Goal: Task Accomplishment & Management: Manage account settings

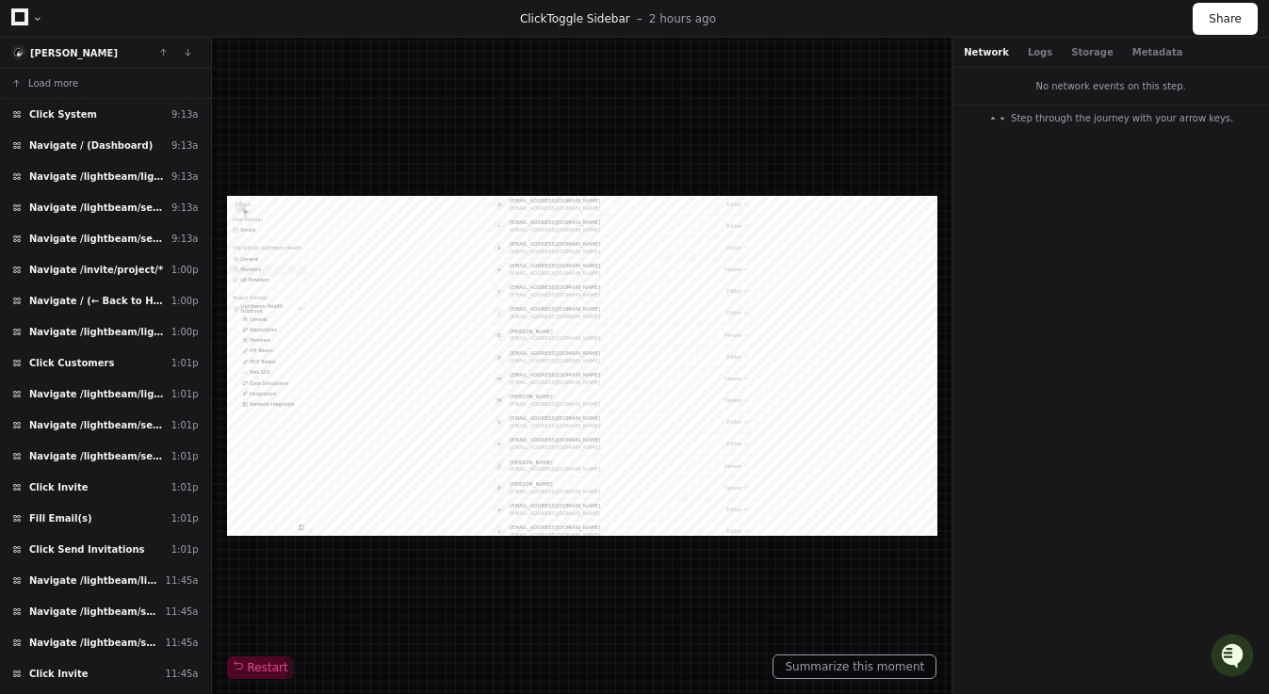
scroll to position [530, 0]
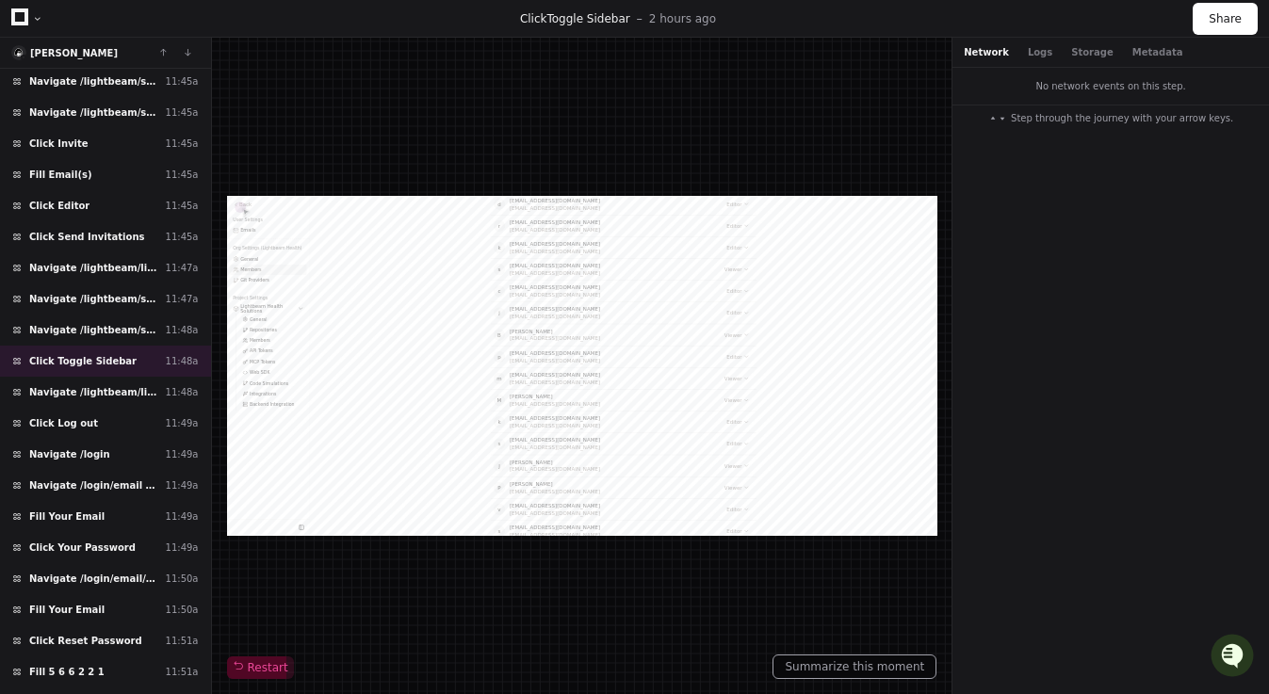
click at [13, 21] on icon at bounding box center [19, 16] width 17 height 17
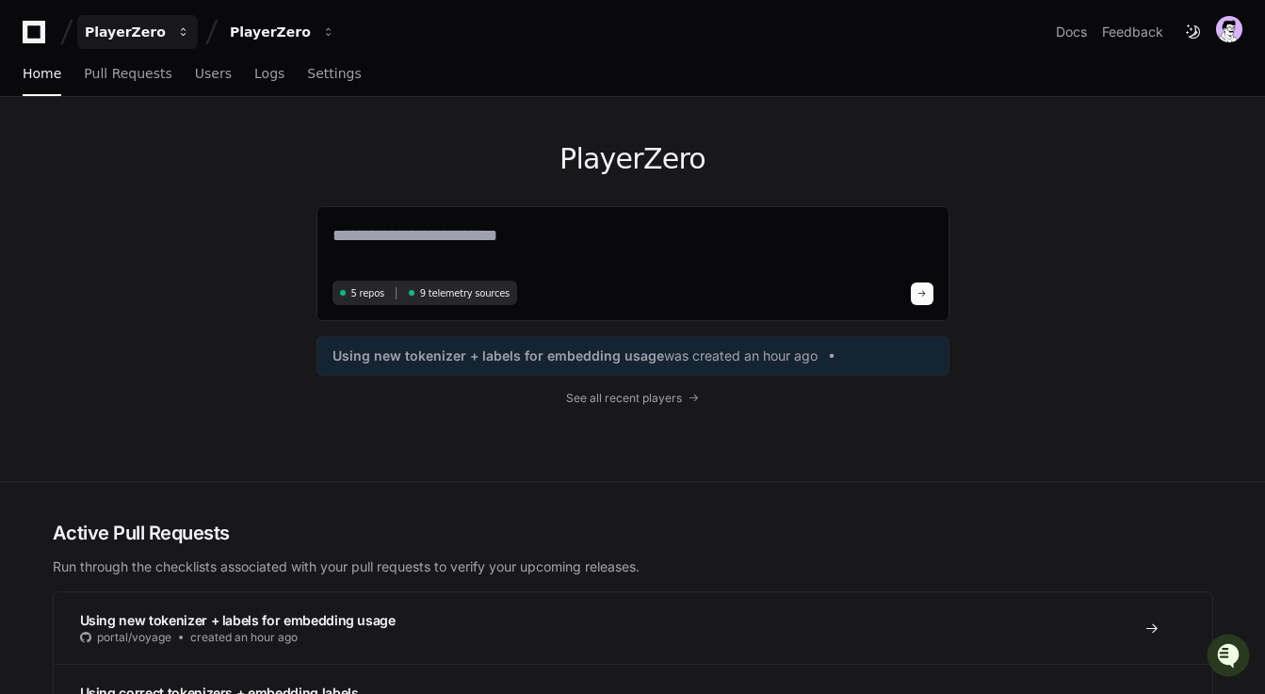
click at [146, 24] on div "PlayerZero" at bounding box center [125, 32] width 81 height 19
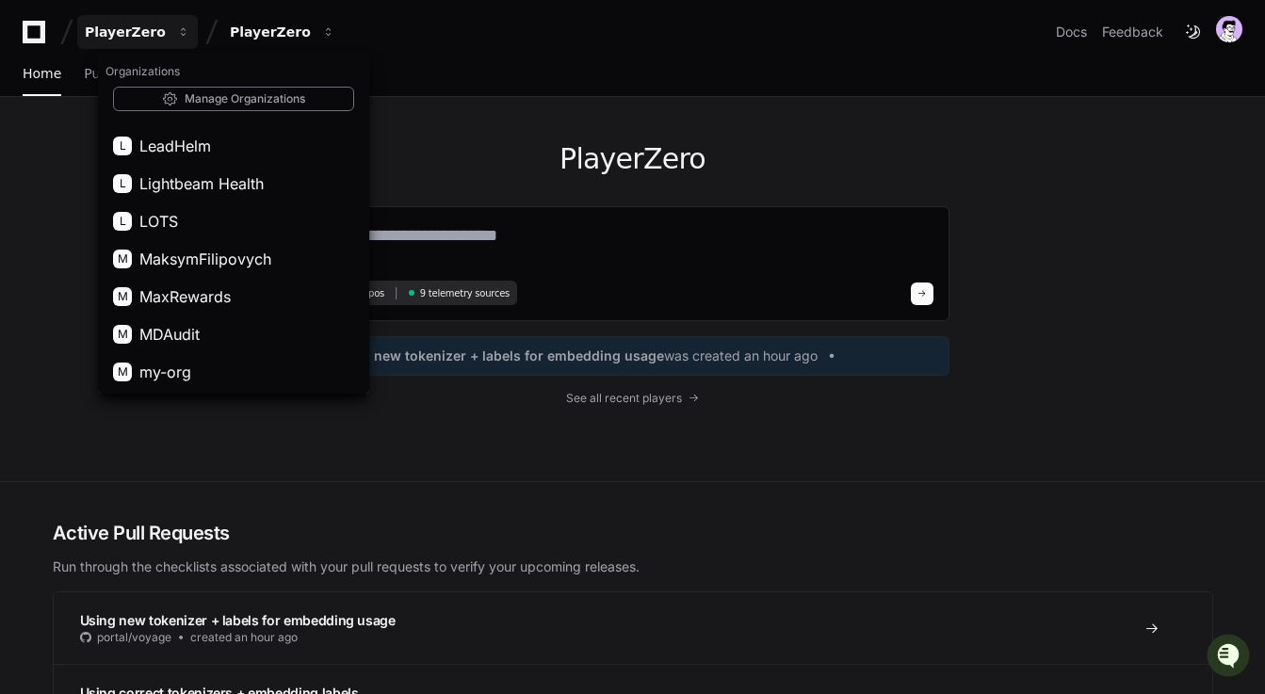
scroll to position [1076, 0]
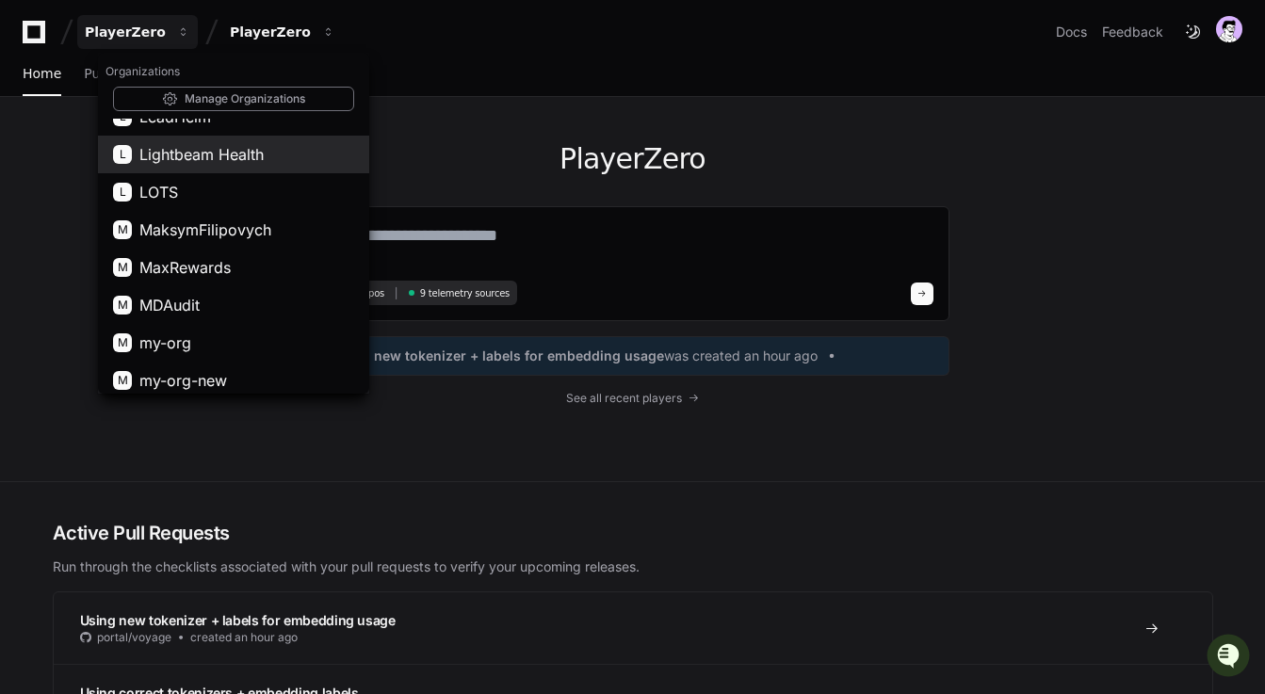
click at [181, 161] on span "Lightbeam Health" at bounding box center [201, 154] width 124 height 23
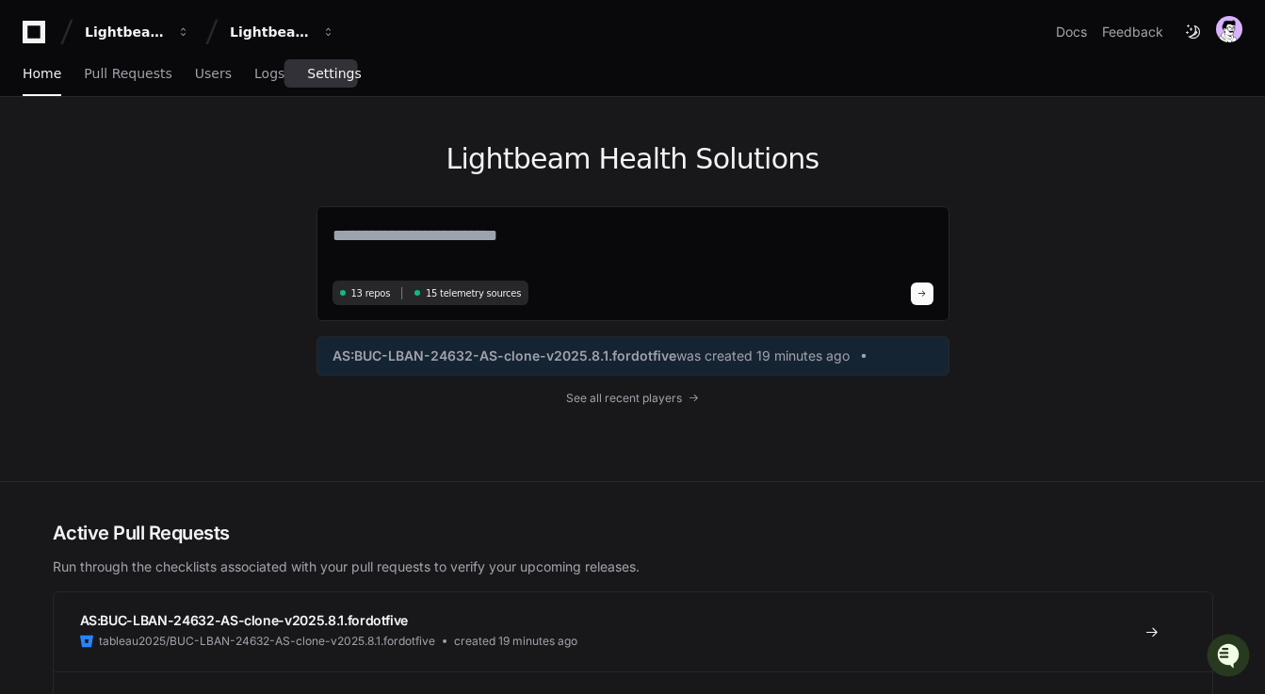
click at [323, 75] on span "Settings" at bounding box center [334, 73] width 54 height 11
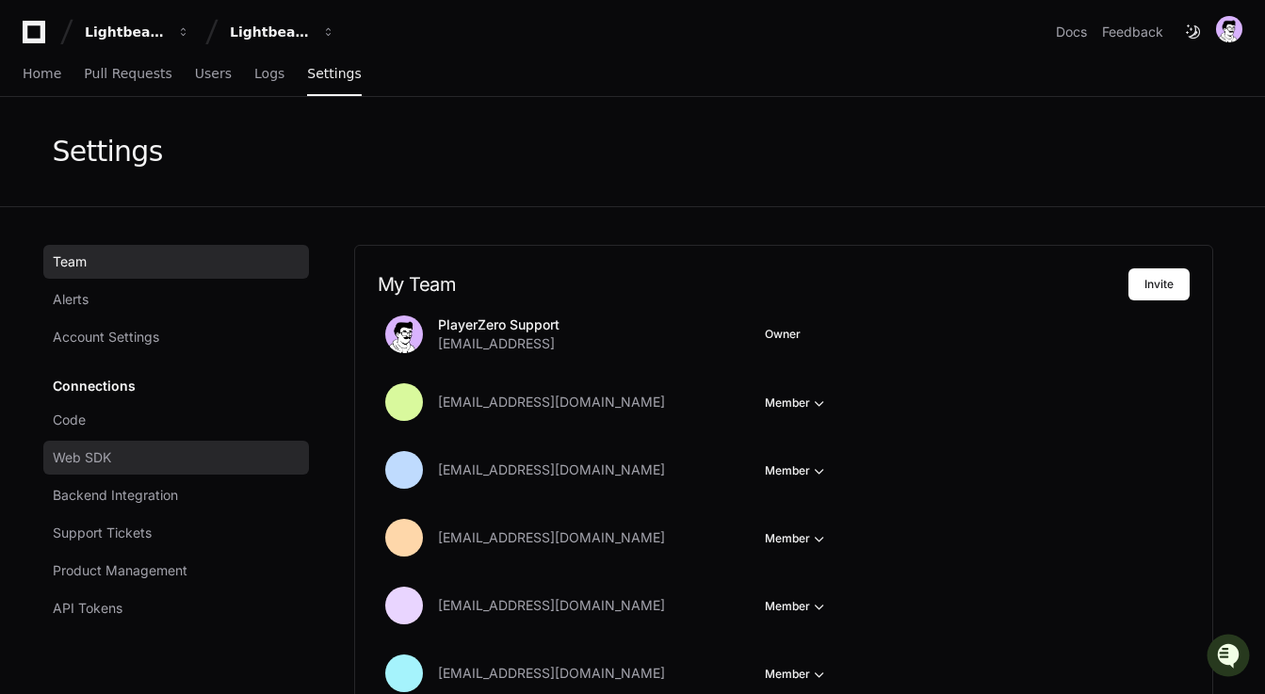
click at [101, 451] on span "Web SDK" at bounding box center [82, 457] width 58 height 19
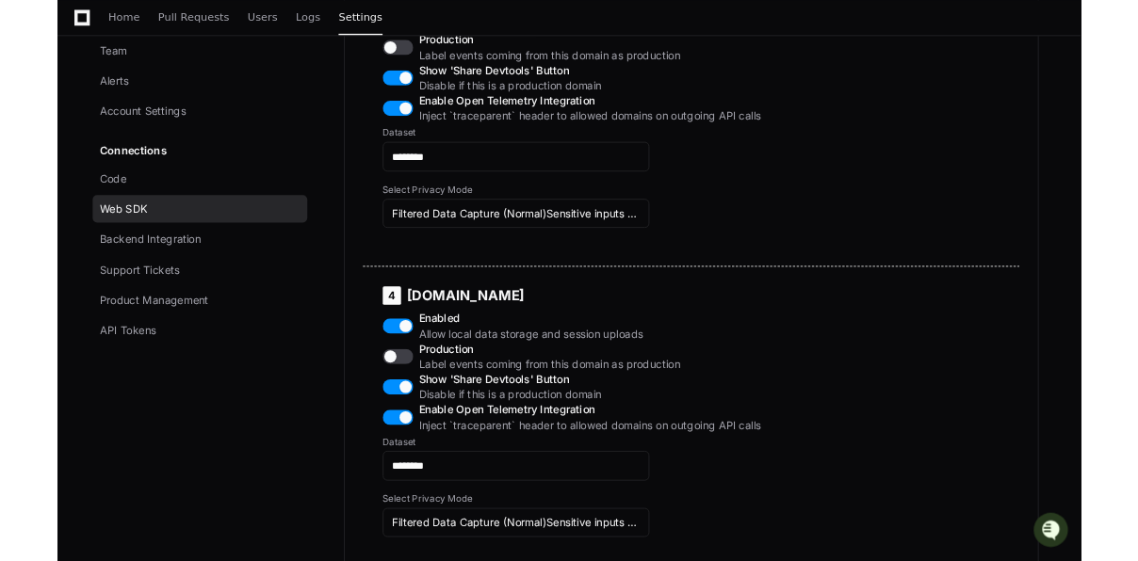
scroll to position [1825, 0]
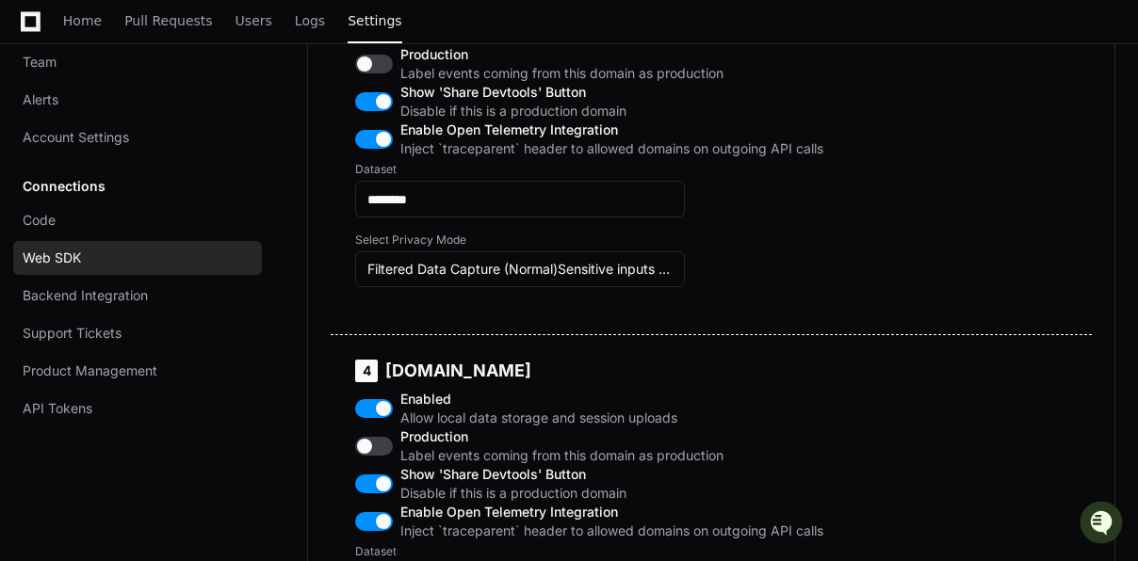
click at [994, 167] on div "3 webportalhubtest.lightbeamhealth.com Enabled Allow local data storage and ses…" at bounding box center [711, 143] width 761 height 381
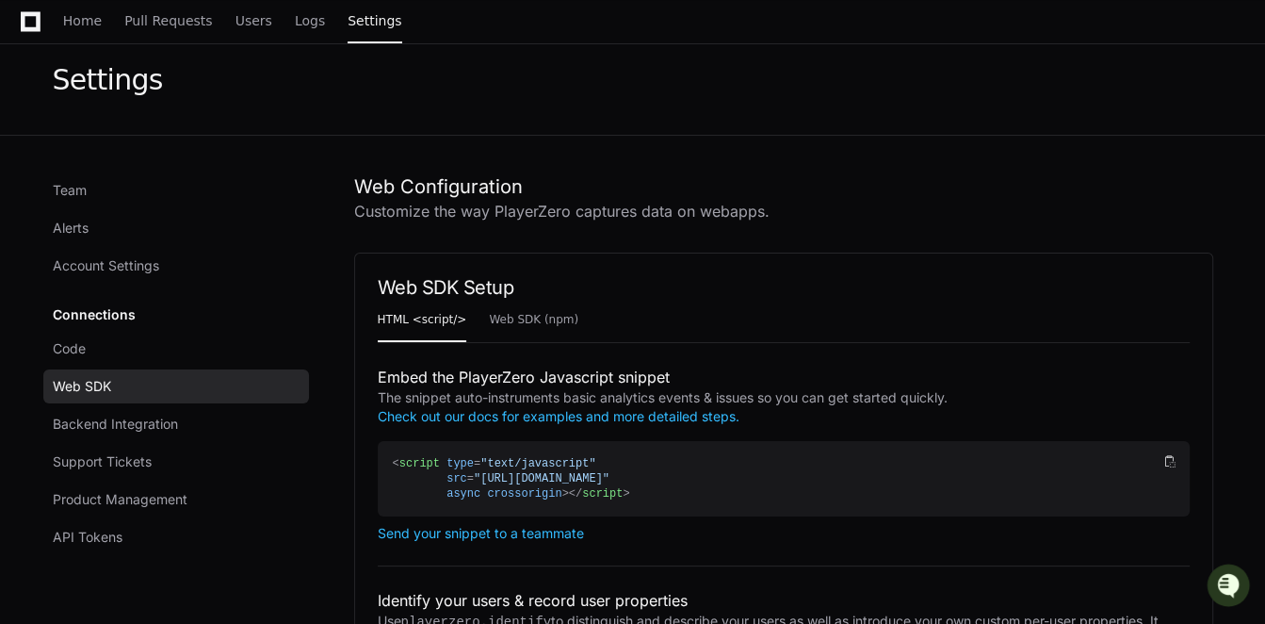
scroll to position [0, 0]
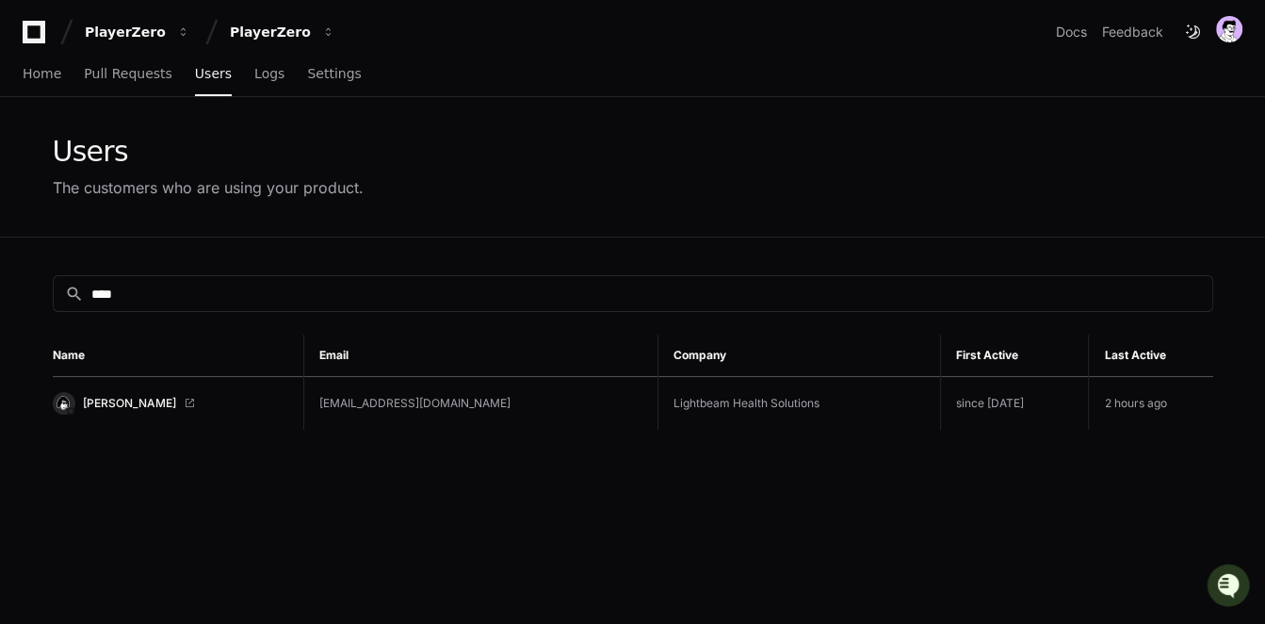
click at [43, 8] on div "PlayerZero PlayerZero Docs Feedback" at bounding box center [632, 24] width 1265 height 49
click at [34, 35] on icon at bounding box center [34, 32] width 38 height 23
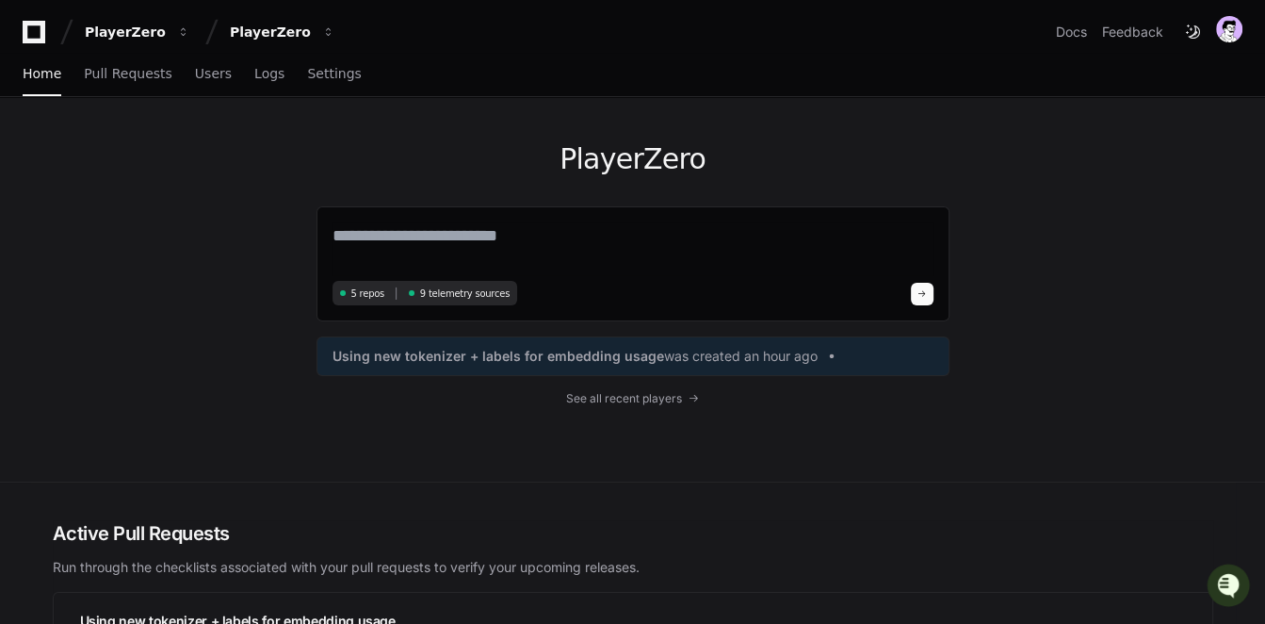
click at [359, 90] on div "Home Pull Requests Users Logs Settings" at bounding box center [633, 74] width 1220 height 43
click at [347, 88] on div "Home Pull Requests Users Logs Settings" at bounding box center [633, 74] width 1220 height 43
click at [141, 39] on div "PlayerZero" at bounding box center [125, 32] width 81 height 19
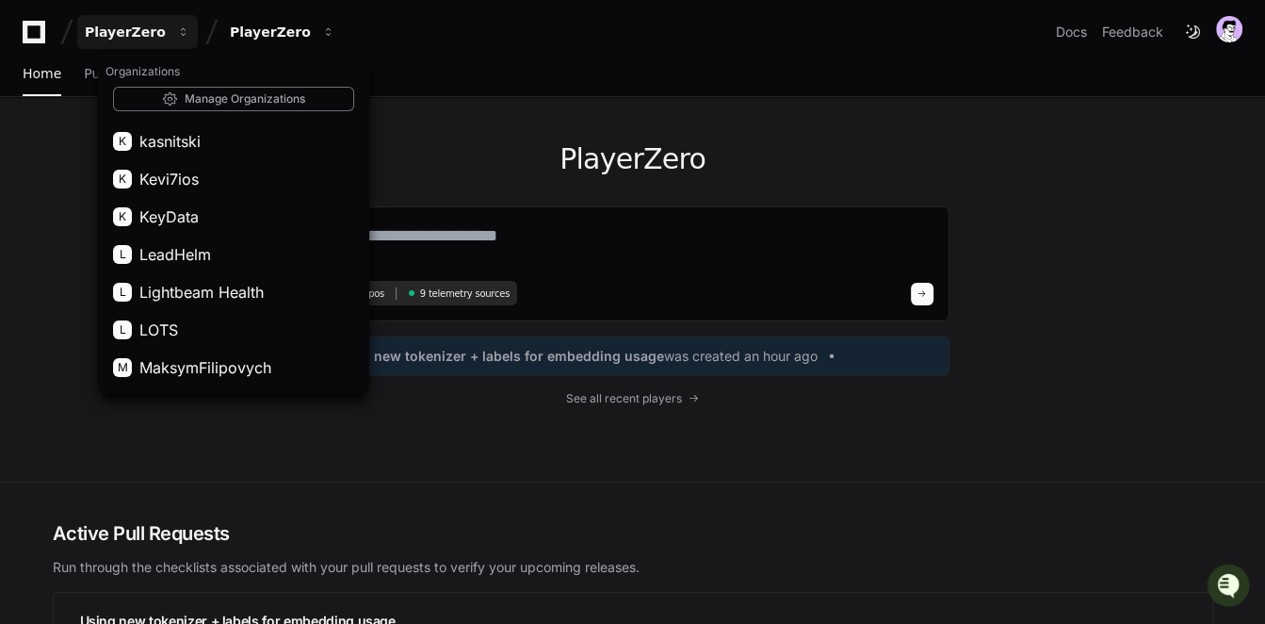
scroll to position [1085, 0]
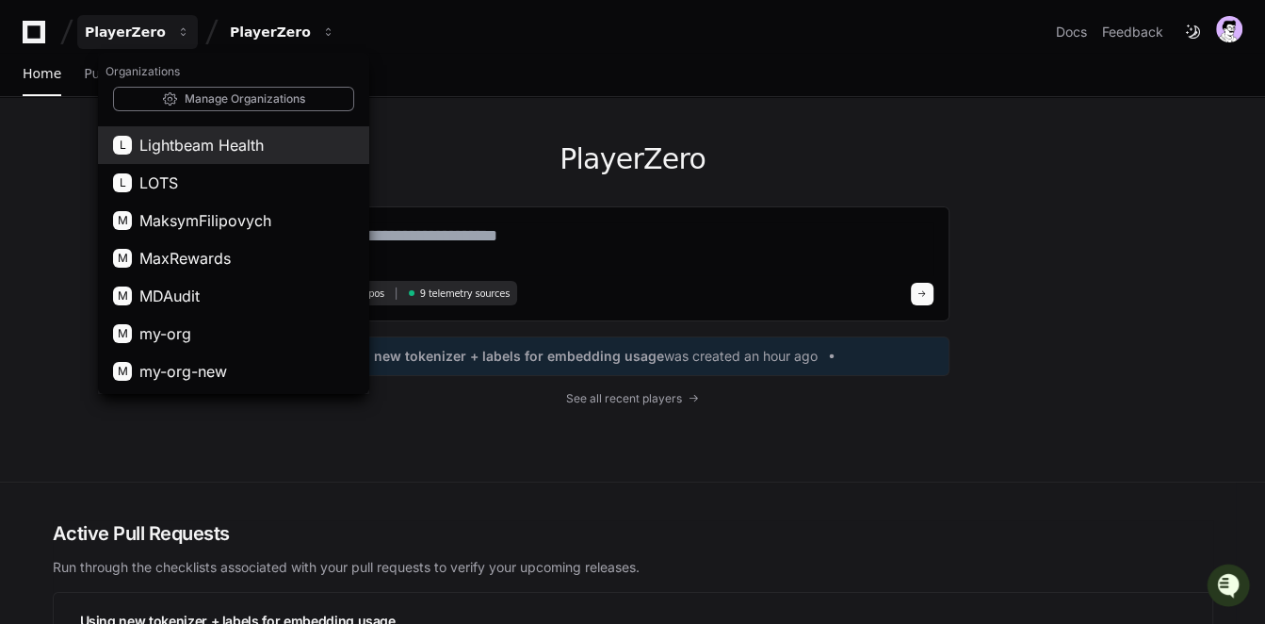
click at [227, 154] on span "Lightbeam Health" at bounding box center [201, 145] width 124 height 23
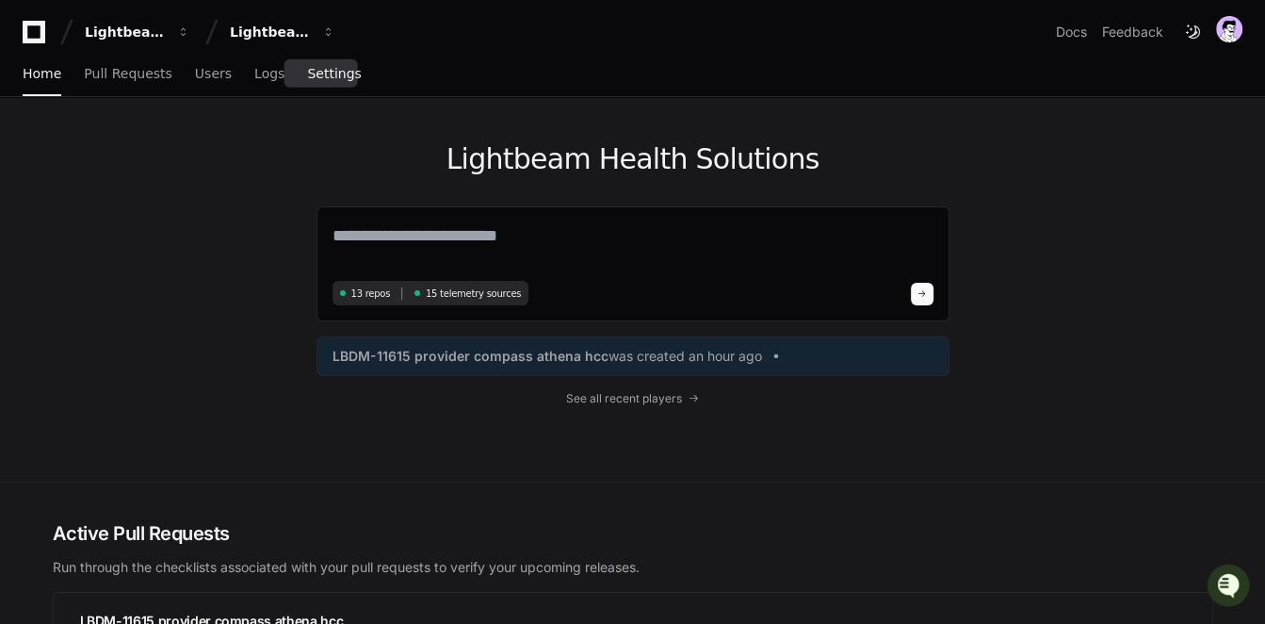
click at [311, 79] on span "Settings" at bounding box center [334, 73] width 54 height 11
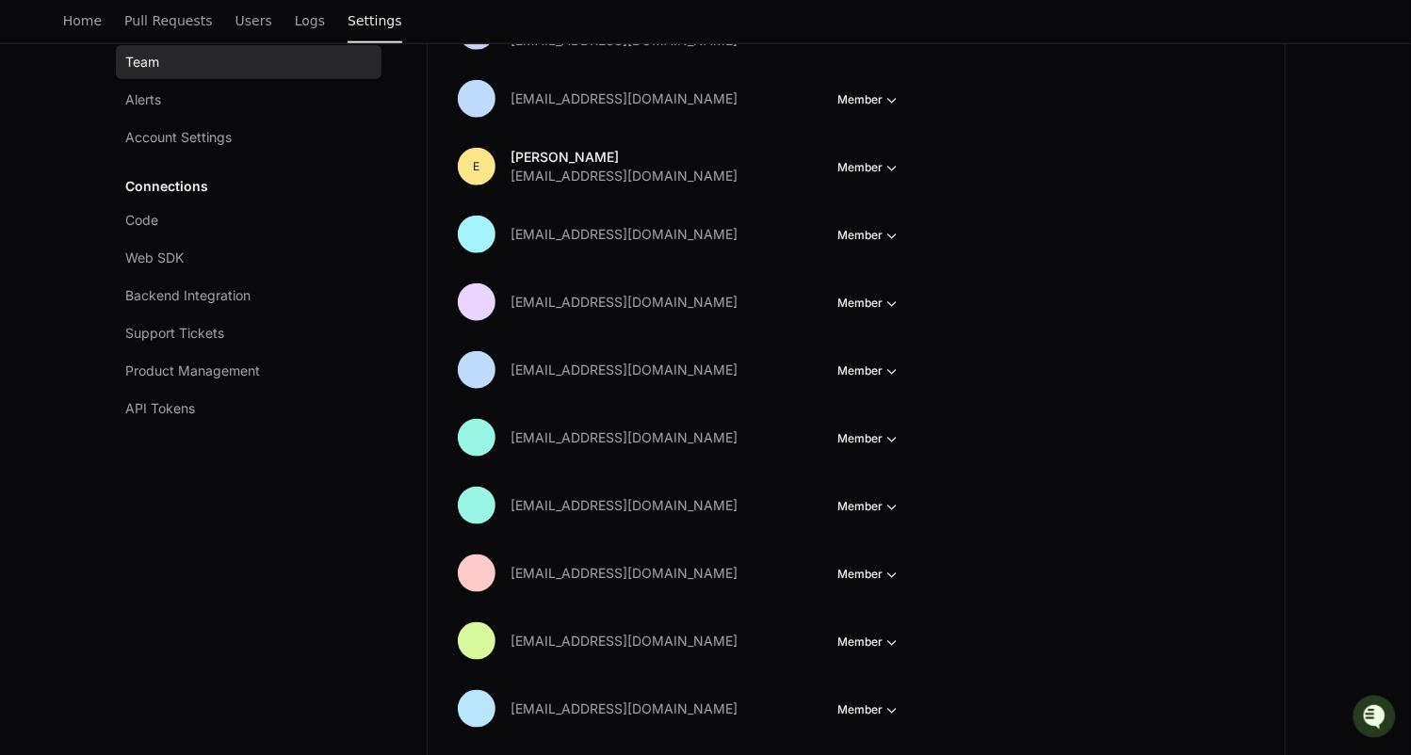
scroll to position [1128, 0]
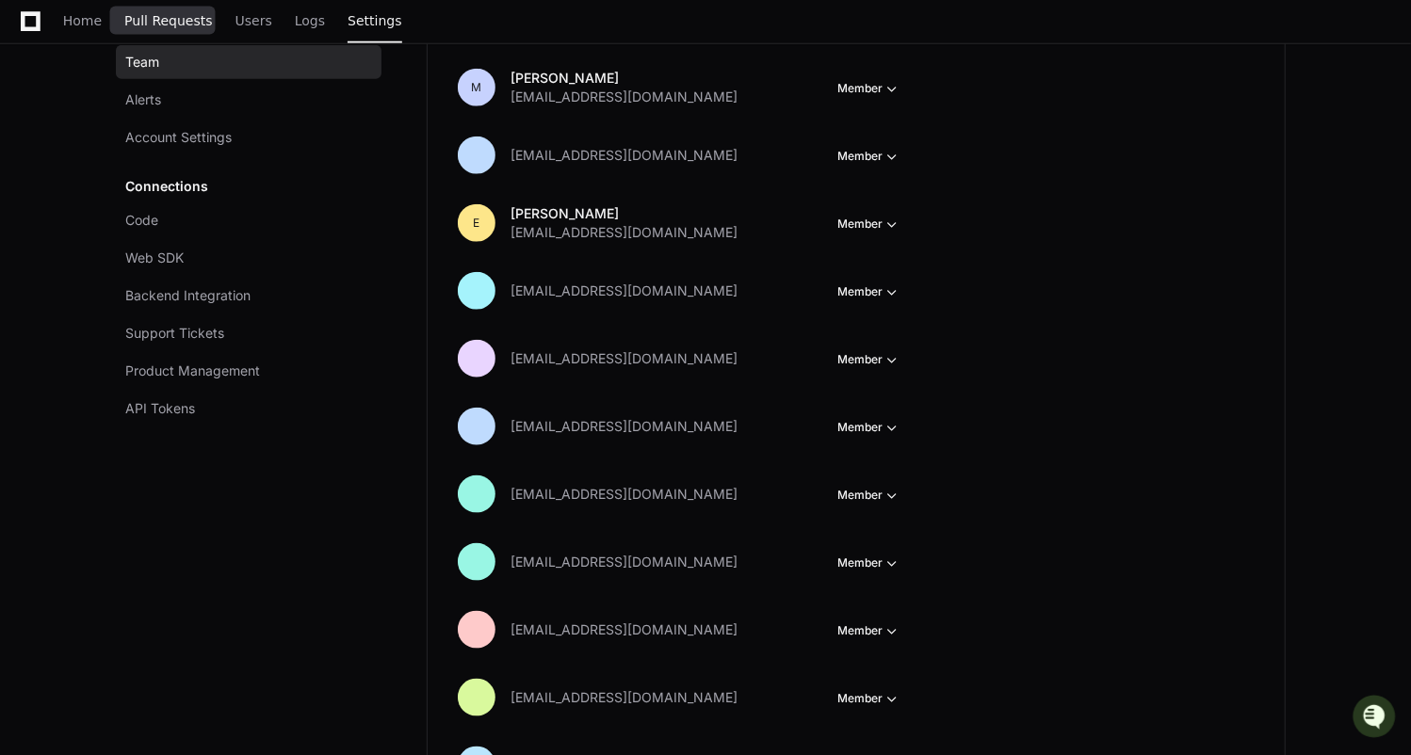
click at [146, 29] on link "Pull Requests" at bounding box center [168, 21] width 88 height 43
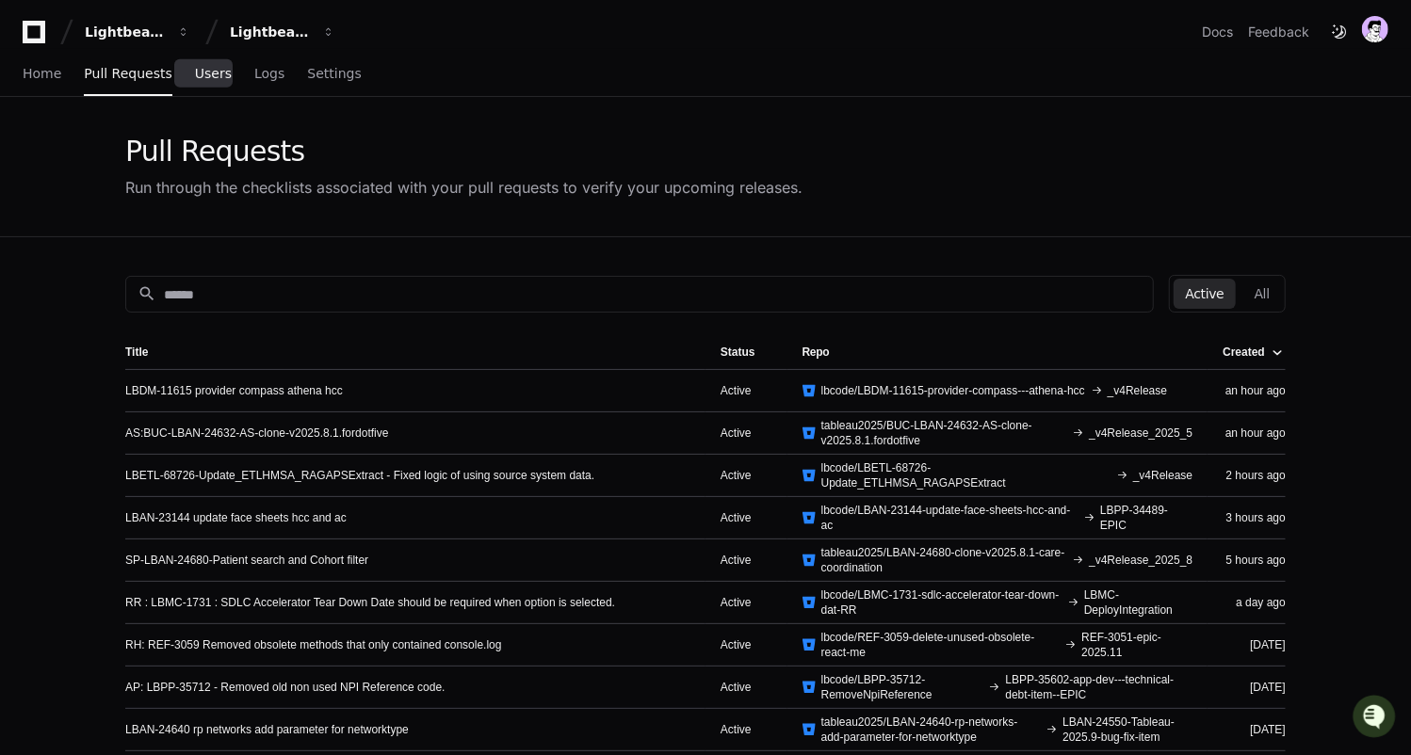
click at [211, 77] on span "Users" at bounding box center [213, 73] width 37 height 11
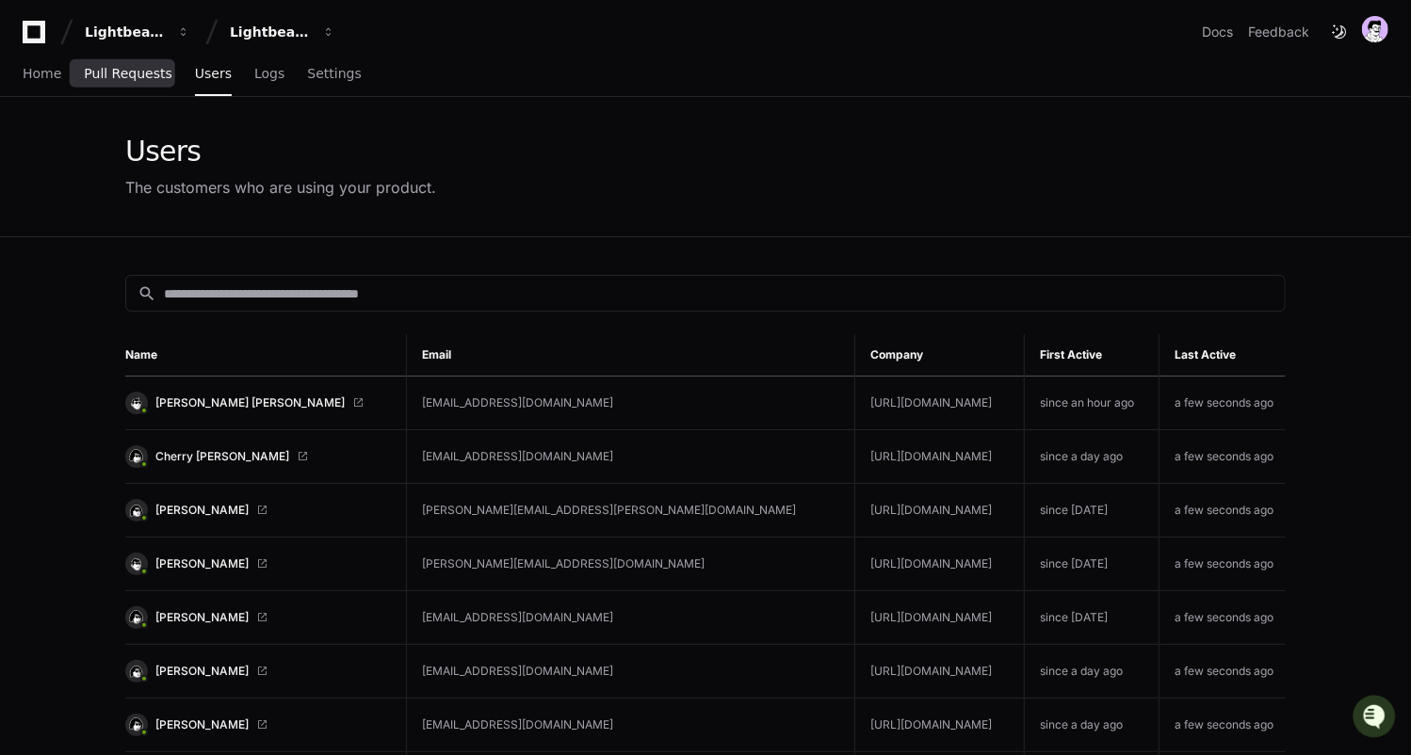
click at [106, 74] on span "Pull Requests" at bounding box center [128, 73] width 88 height 11
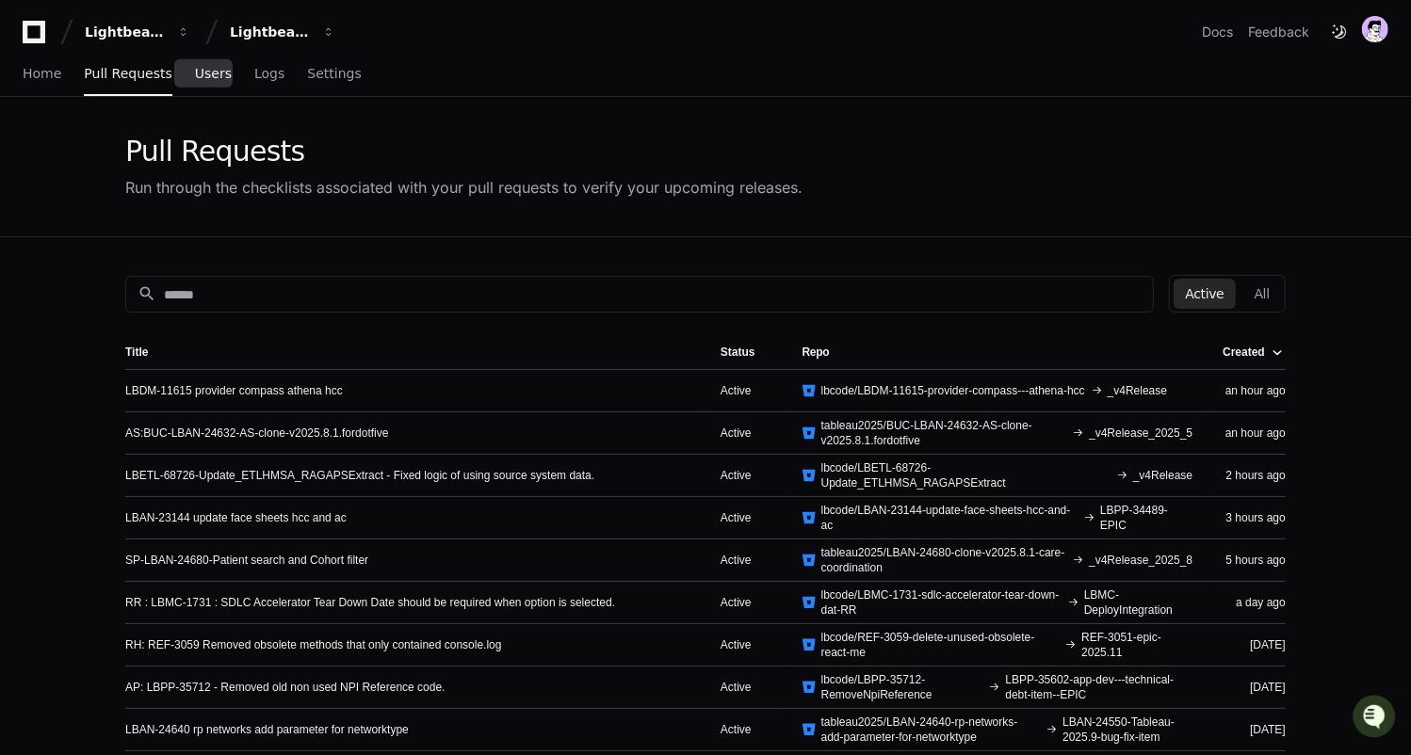
click at [215, 71] on span "Users" at bounding box center [213, 73] width 37 height 11
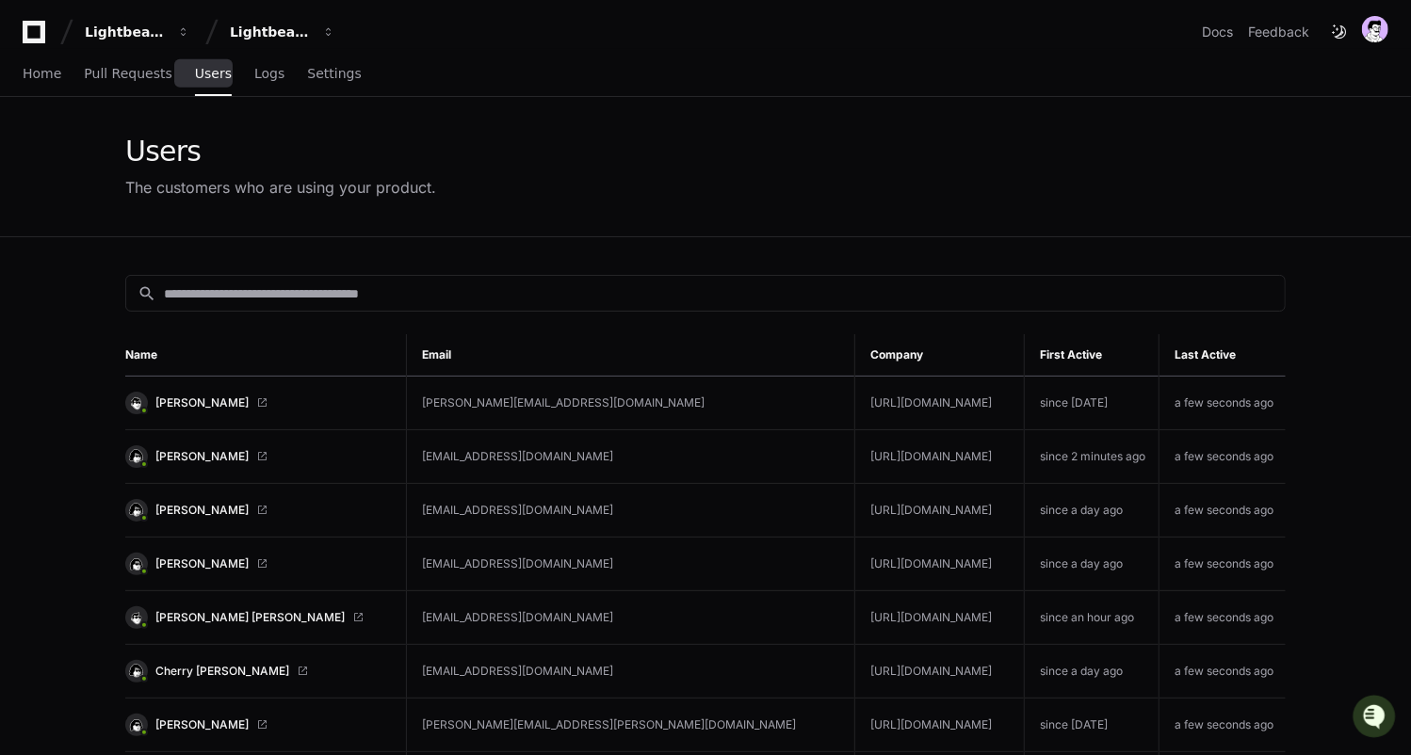
click at [219, 73] on span "Users" at bounding box center [213, 73] width 37 height 11
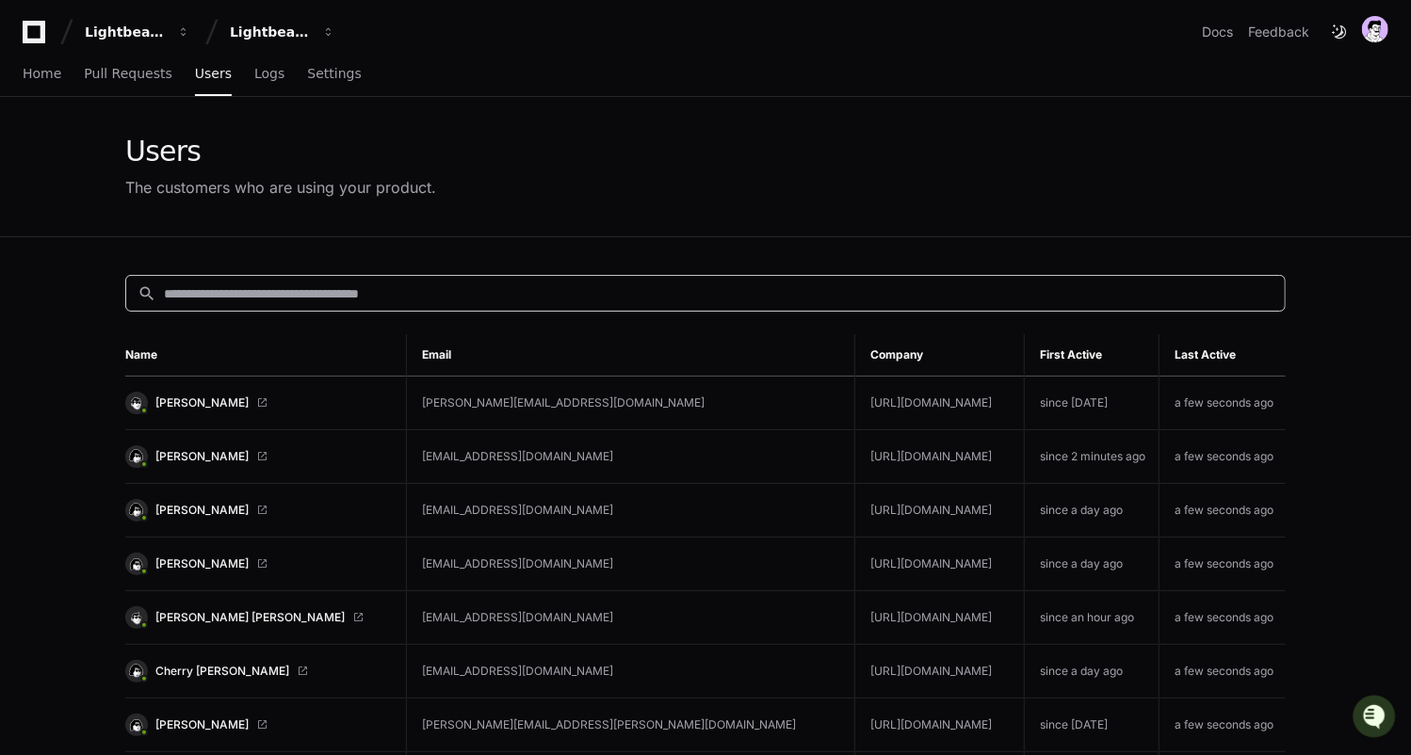
click at [279, 284] on input at bounding box center [719, 293] width 1110 height 19
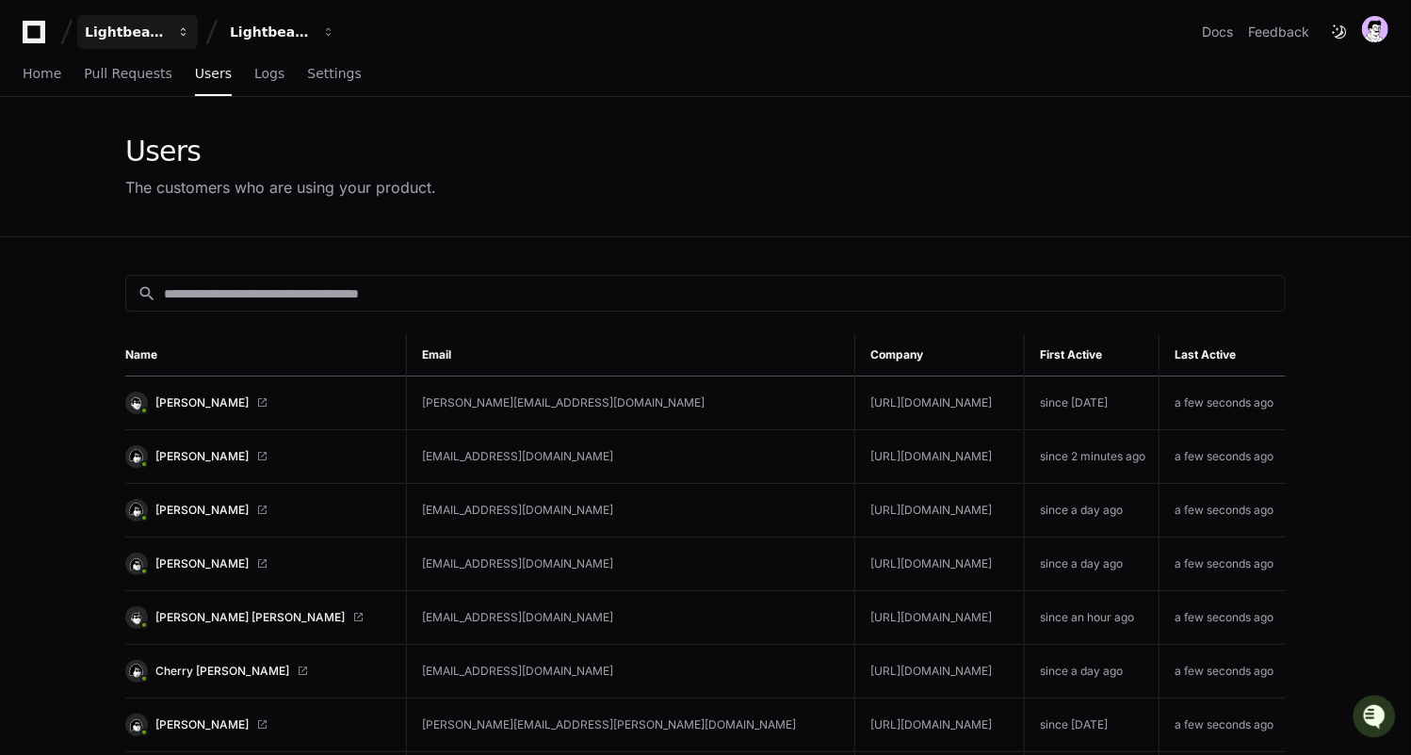
click at [138, 39] on div "Lightbeam Health" at bounding box center [125, 32] width 81 height 19
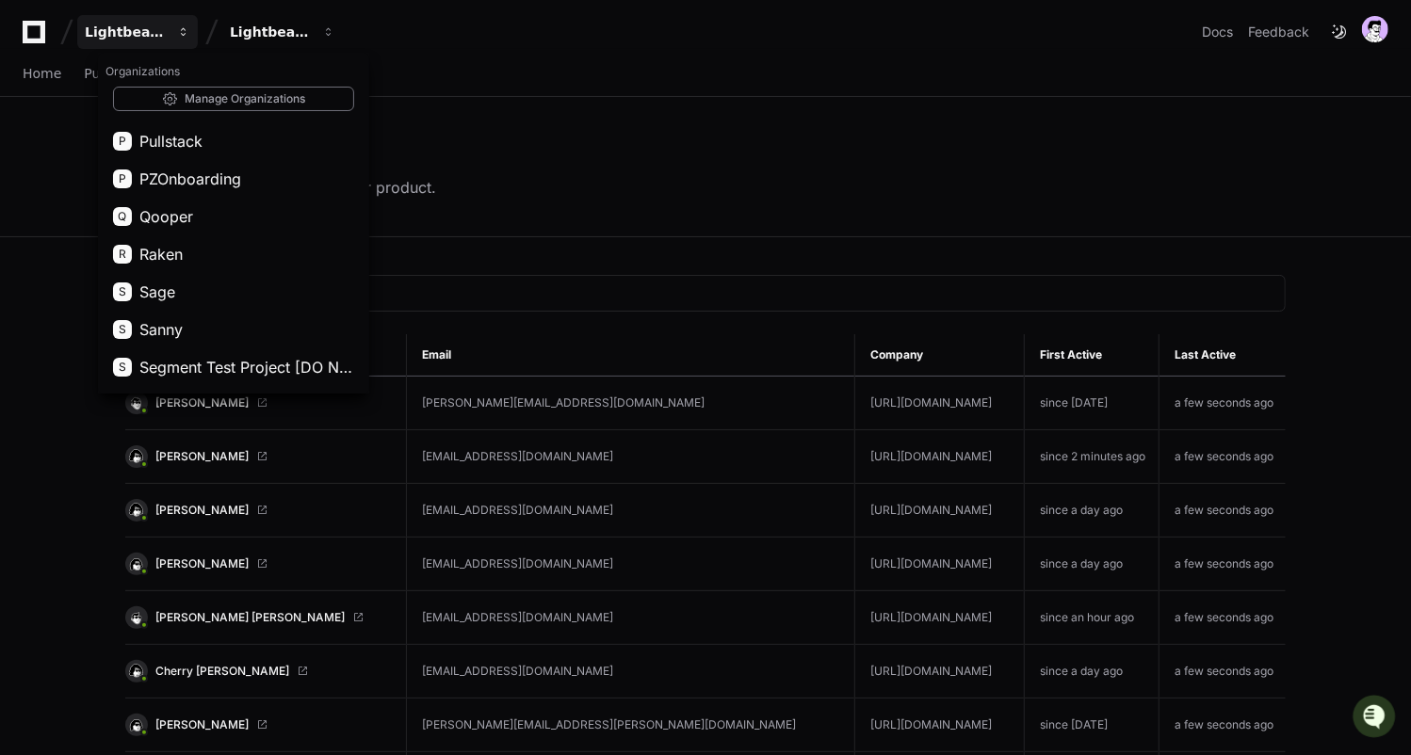
scroll to position [1550, 0]
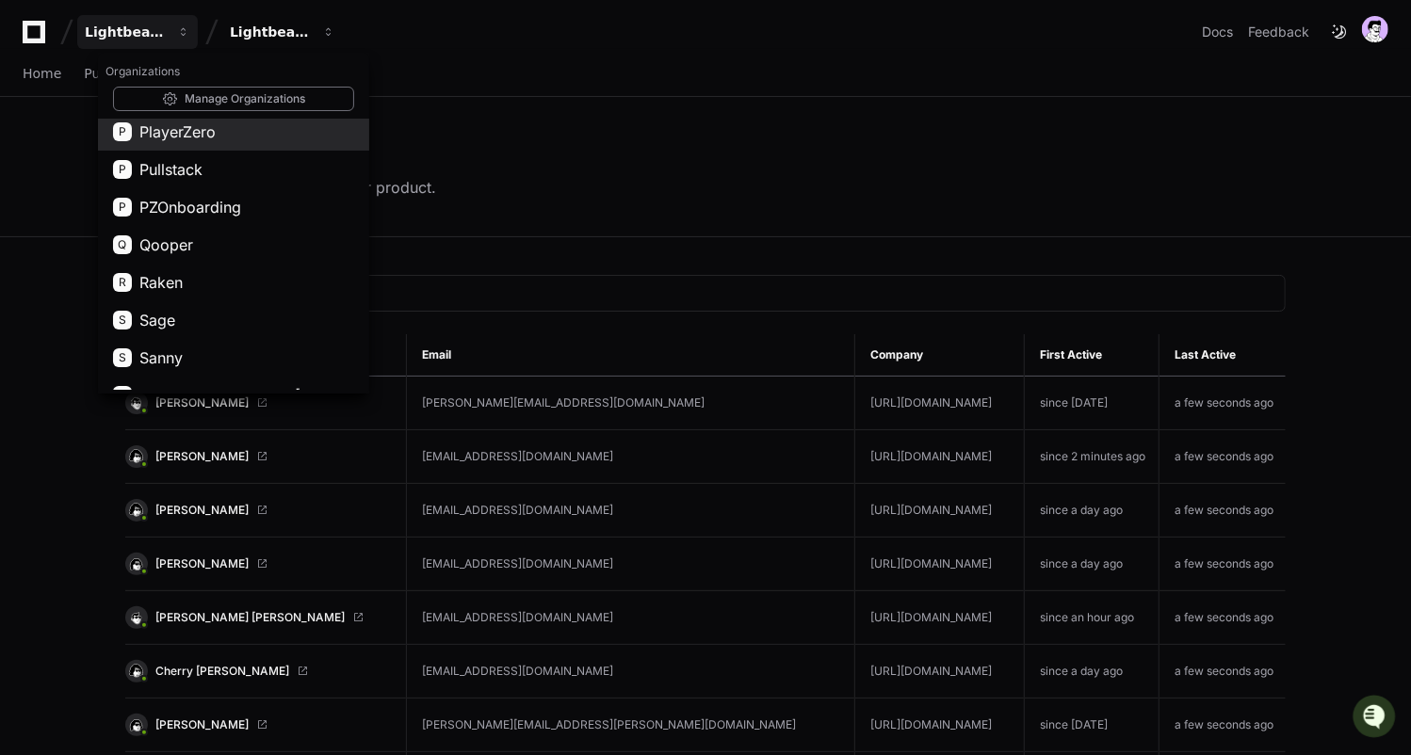
click at [195, 122] on span "PlayerZero" at bounding box center [177, 132] width 76 height 23
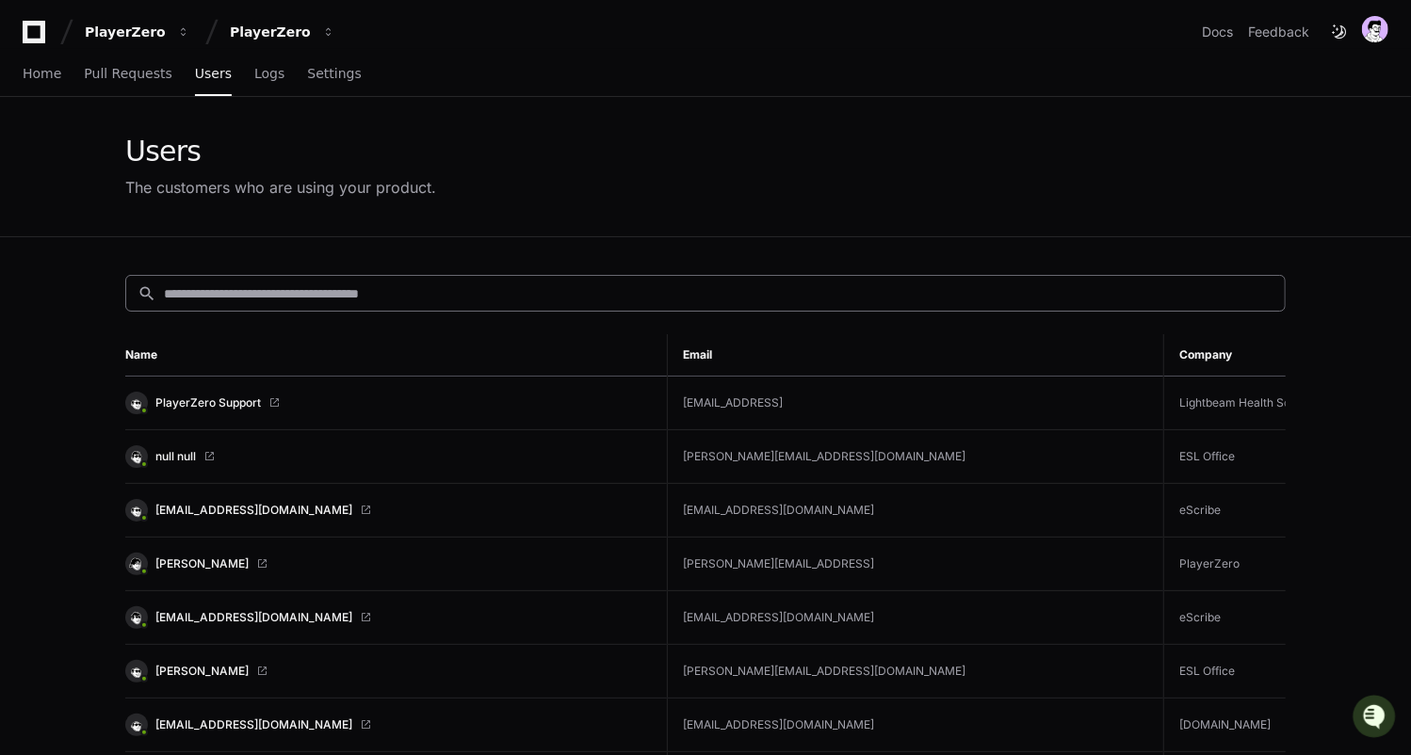
click at [291, 275] on div "search" at bounding box center [705, 293] width 1160 height 37
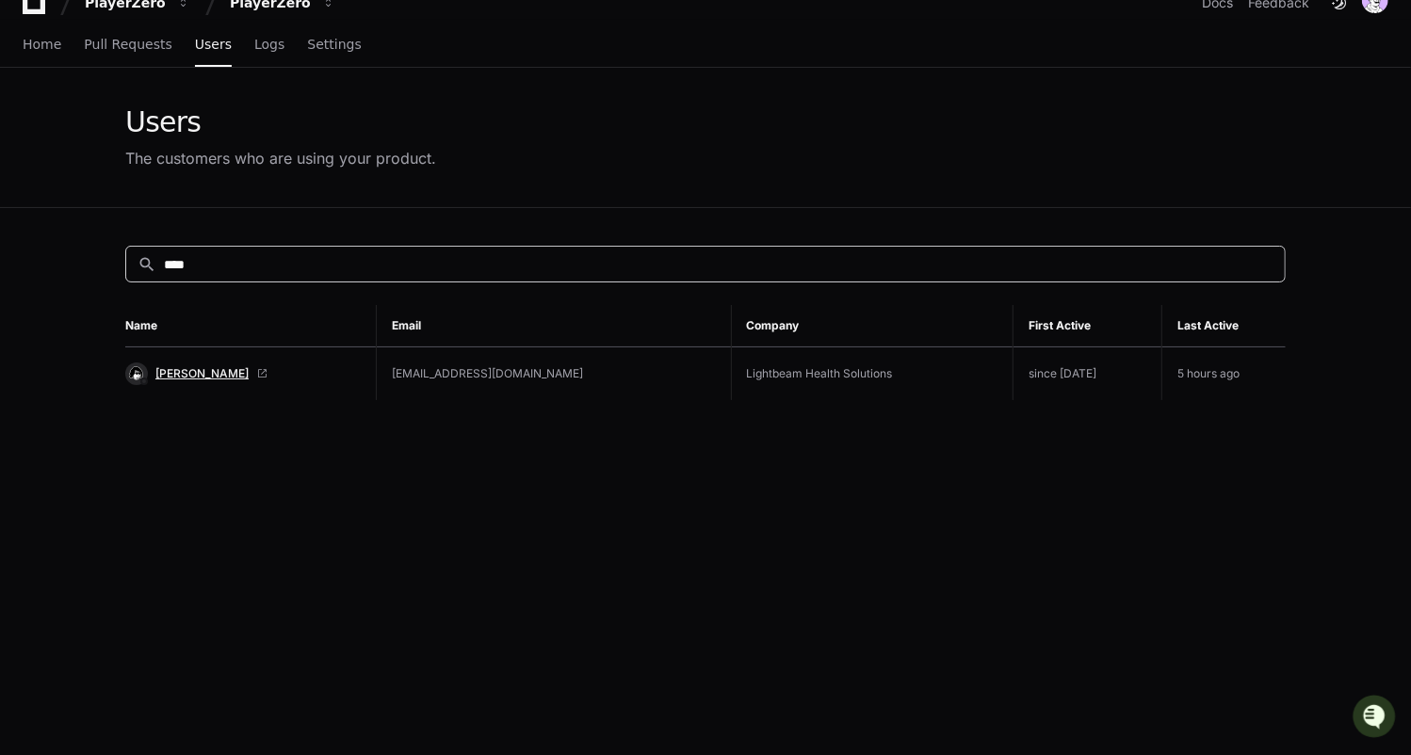
type input "****"
click at [174, 367] on span "[PERSON_NAME]" at bounding box center [201, 373] width 93 height 15
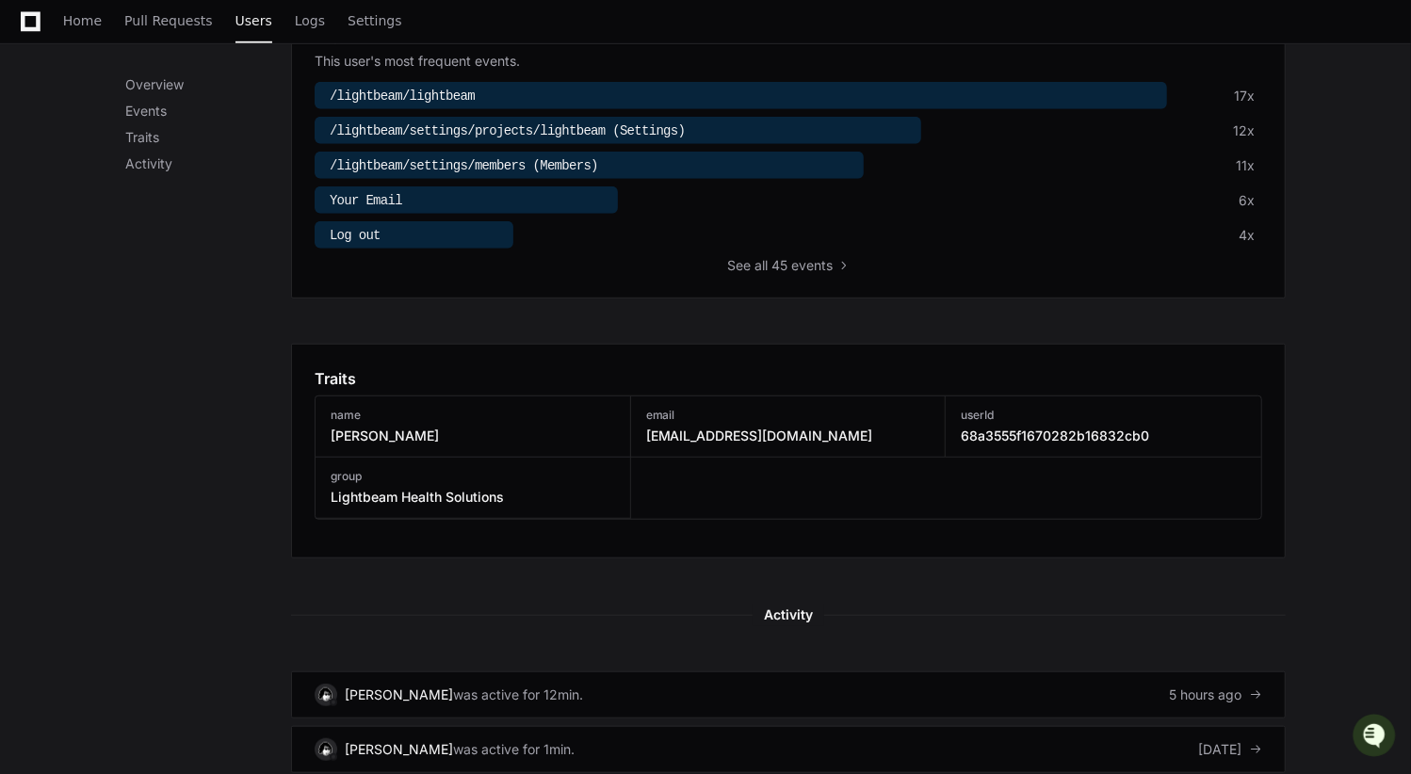
scroll to position [780, 0]
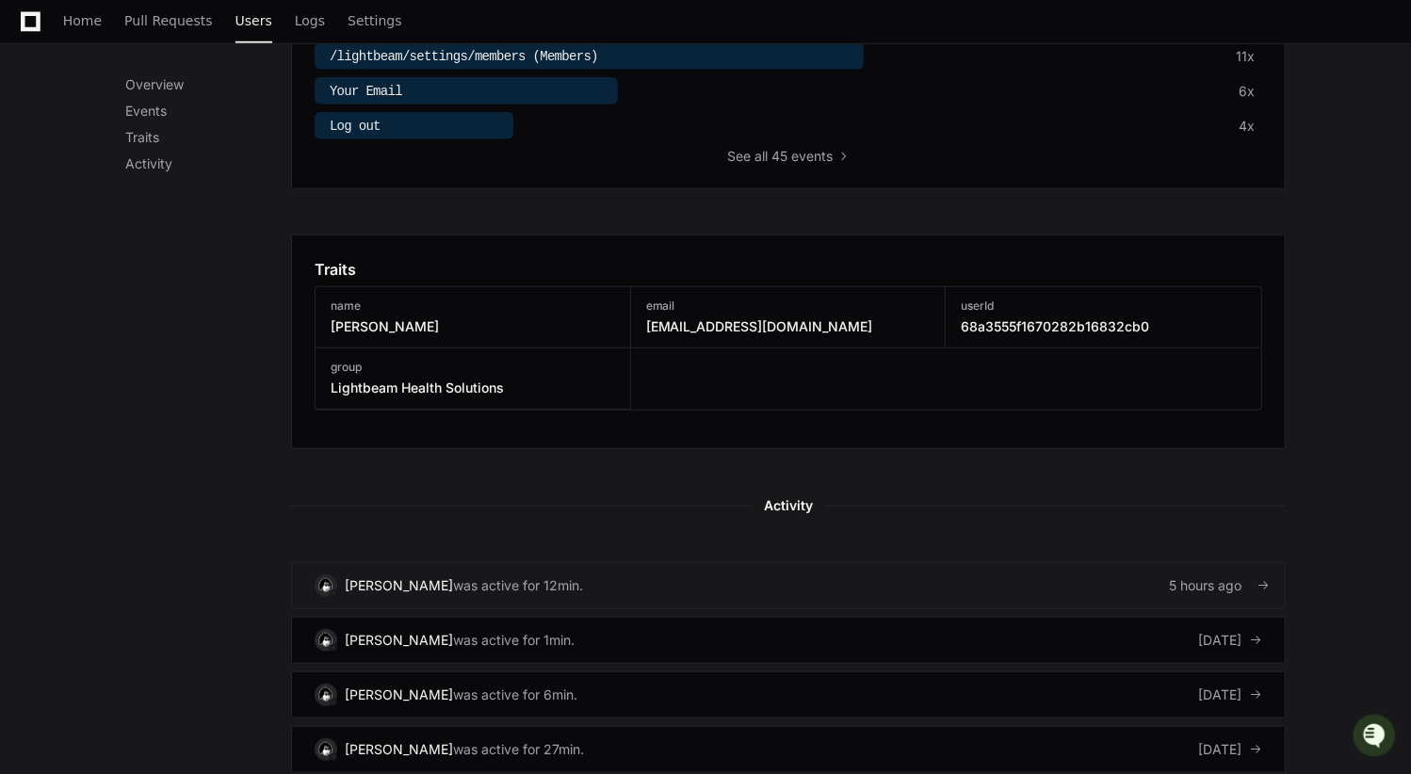
click at [561, 562] on link "[PERSON_NAME] was active for 12min. 5 hours ago" at bounding box center [788, 585] width 995 height 47
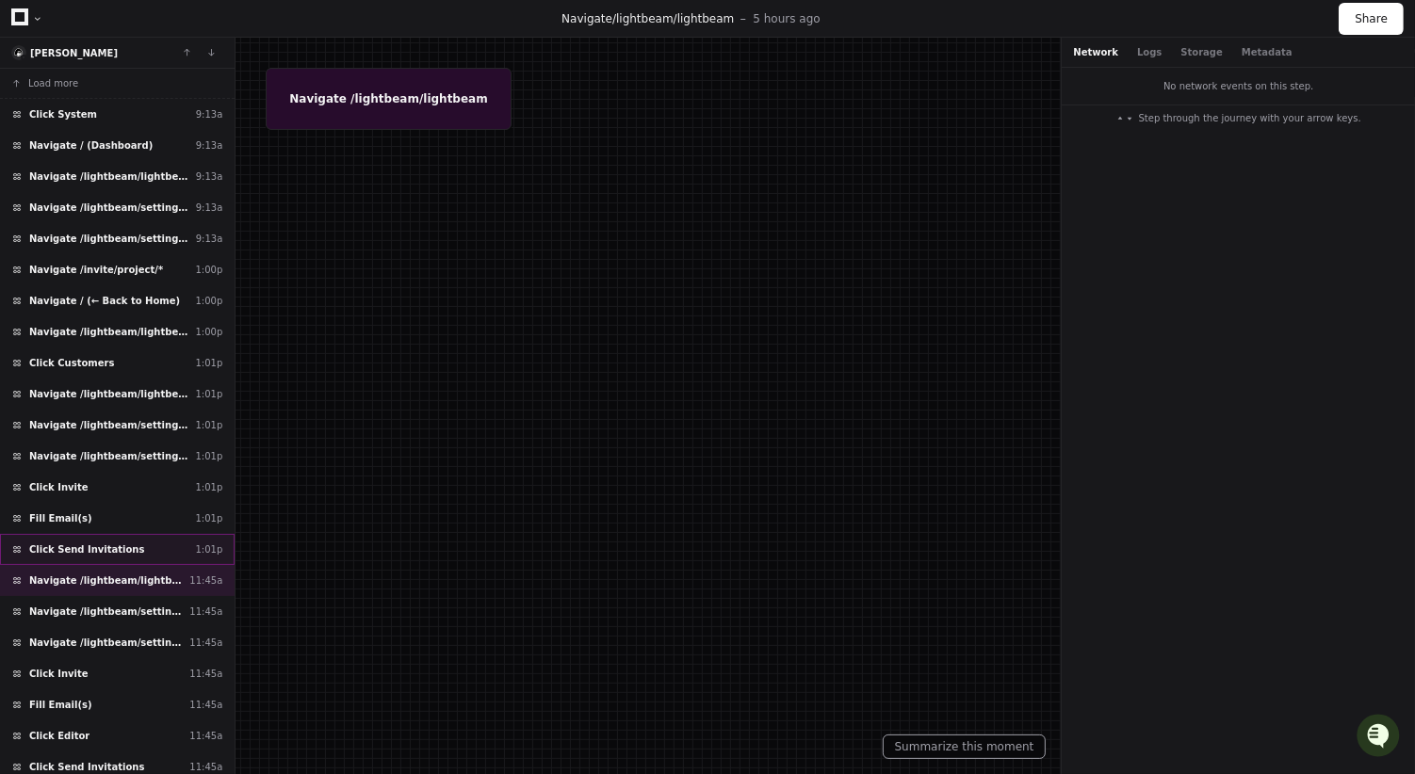
click at [155, 544] on div "Click Send Invitations 1:01p" at bounding box center [117, 549] width 235 height 31
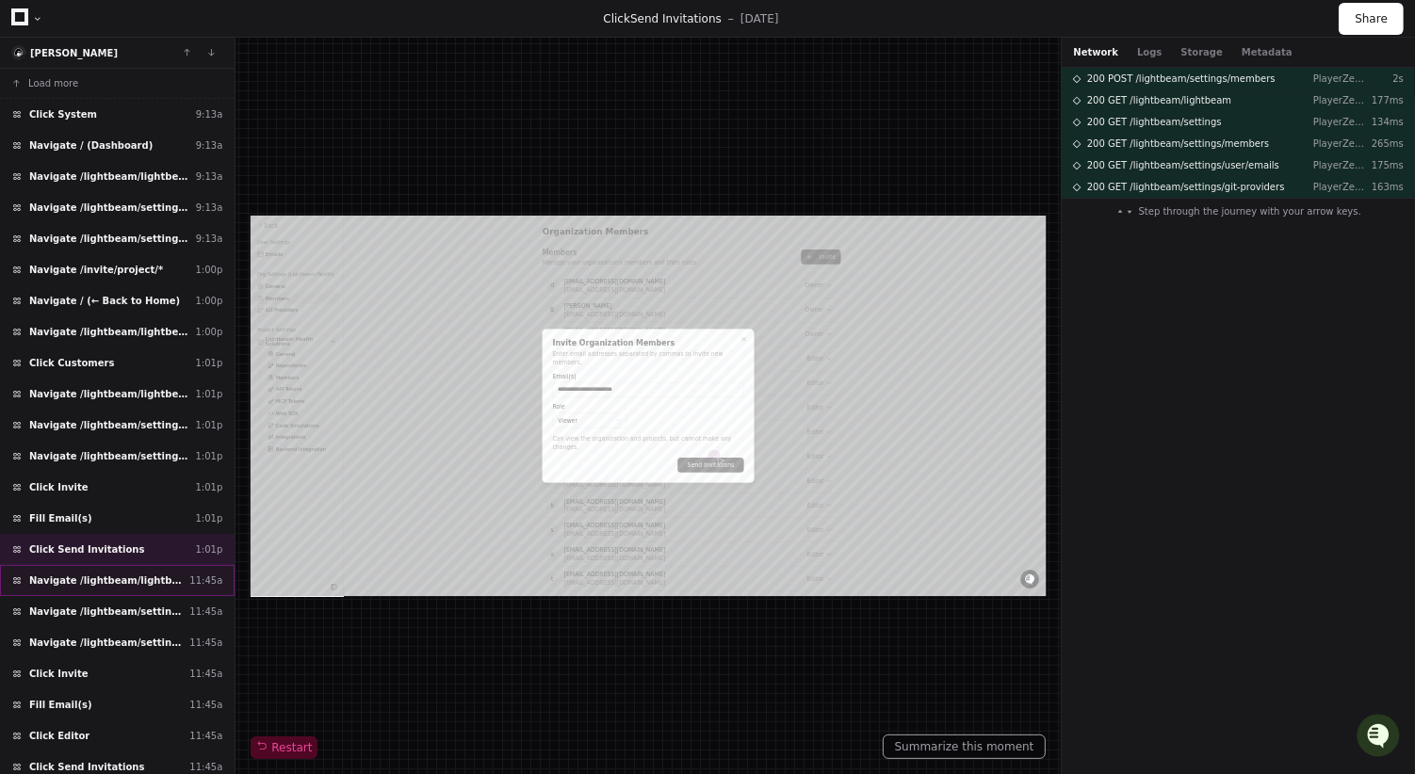
click at [152, 576] on div "Navigate /lightbeam/lightbeam 11:45a" at bounding box center [117, 580] width 235 height 31
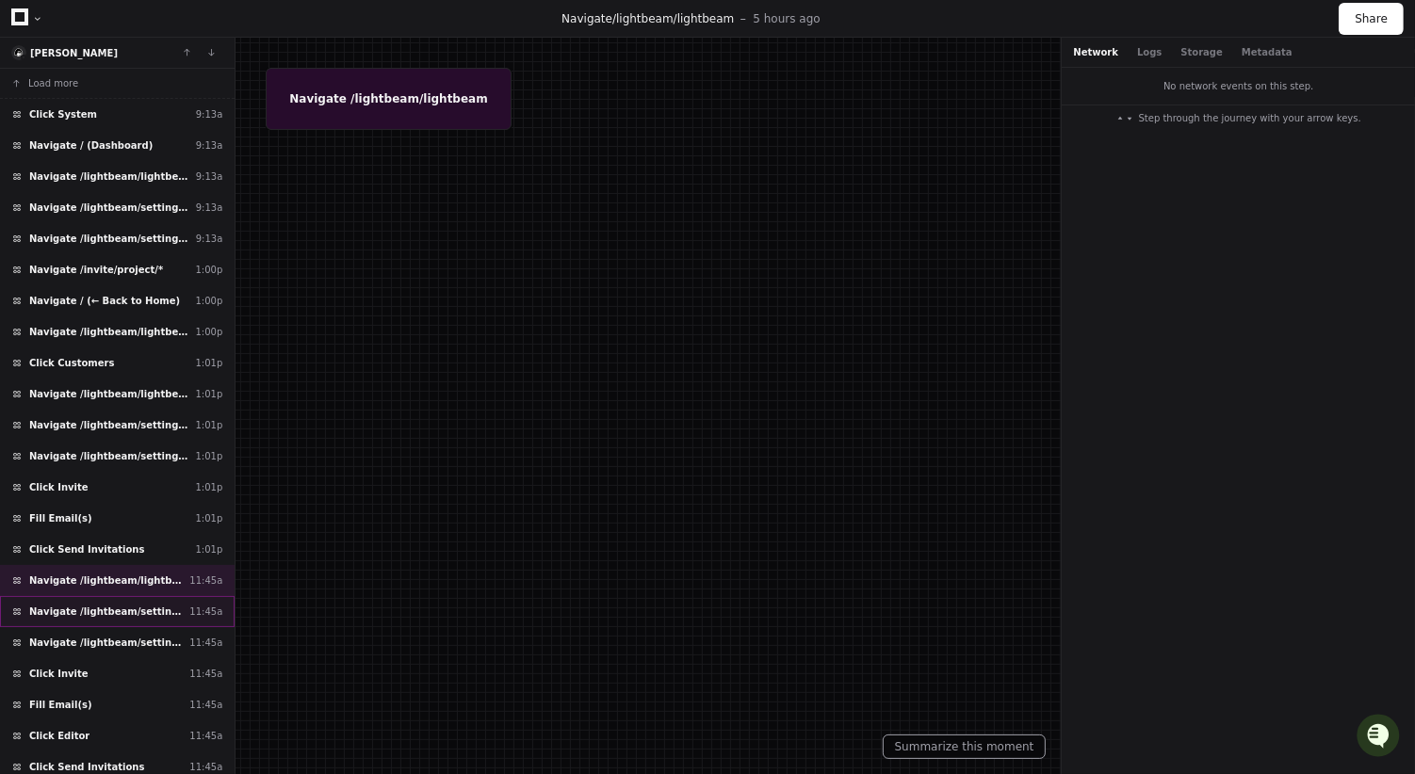
click at [152, 605] on span "Navigate /lightbeam/settings/projects/lightbeam (Settings)" at bounding box center [105, 612] width 153 height 14
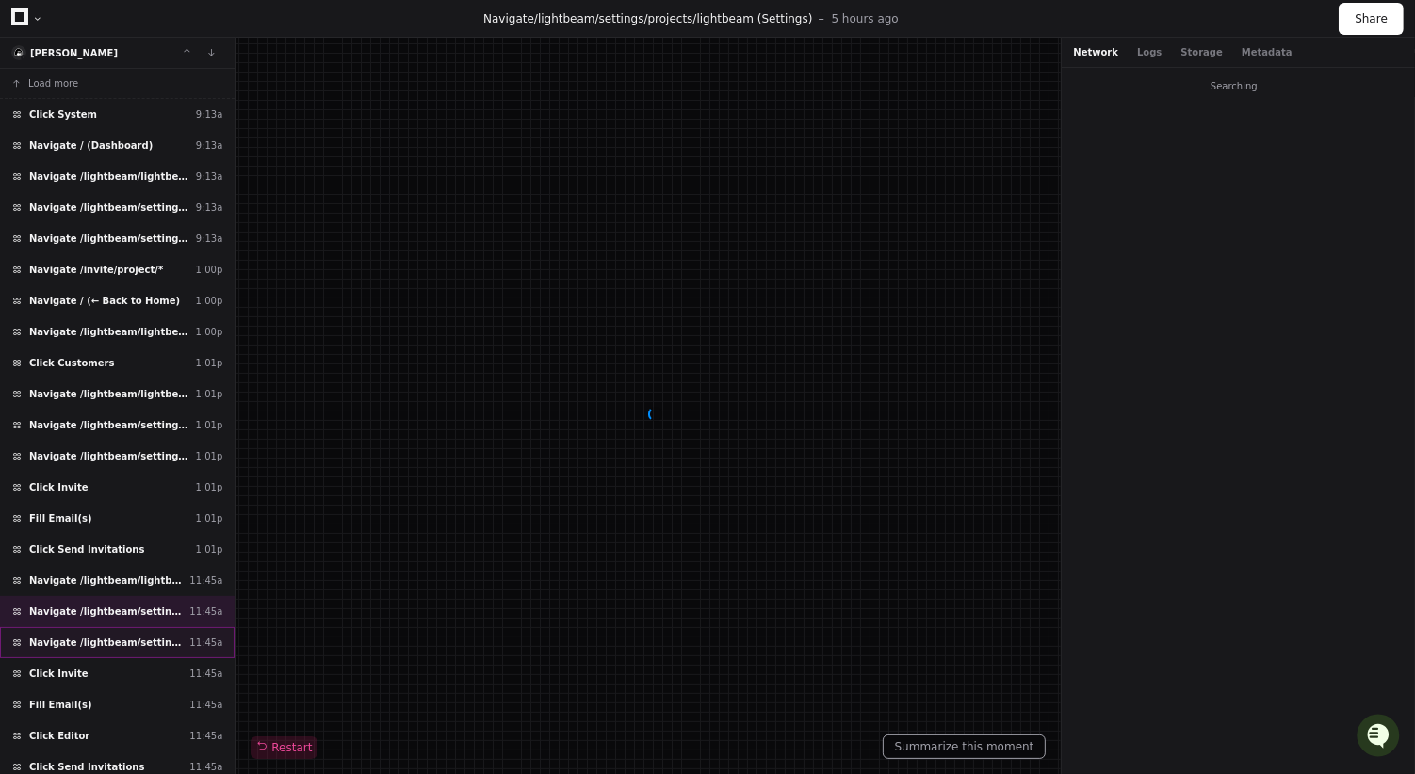
click at [152, 636] on span "Navigate /lightbeam/settings/members (Members)" at bounding box center [105, 643] width 153 height 14
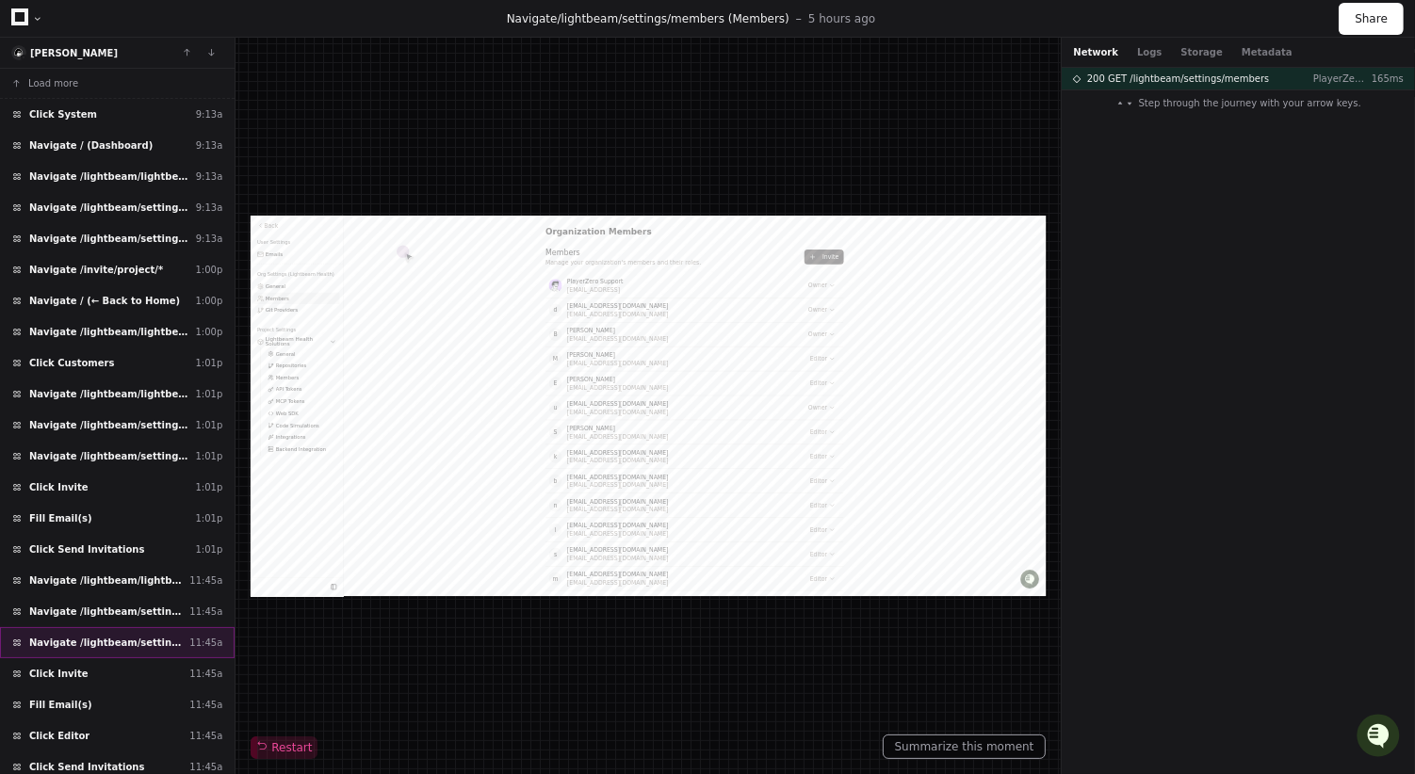
click at [156, 640] on div "Navigate /lightbeam/settings/members (Members) 11:45a" at bounding box center [117, 642] width 235 height 31
click at [134, 658] on div "Click Invite 11:45a" at bounding box center [117, 673] width 235 height 31
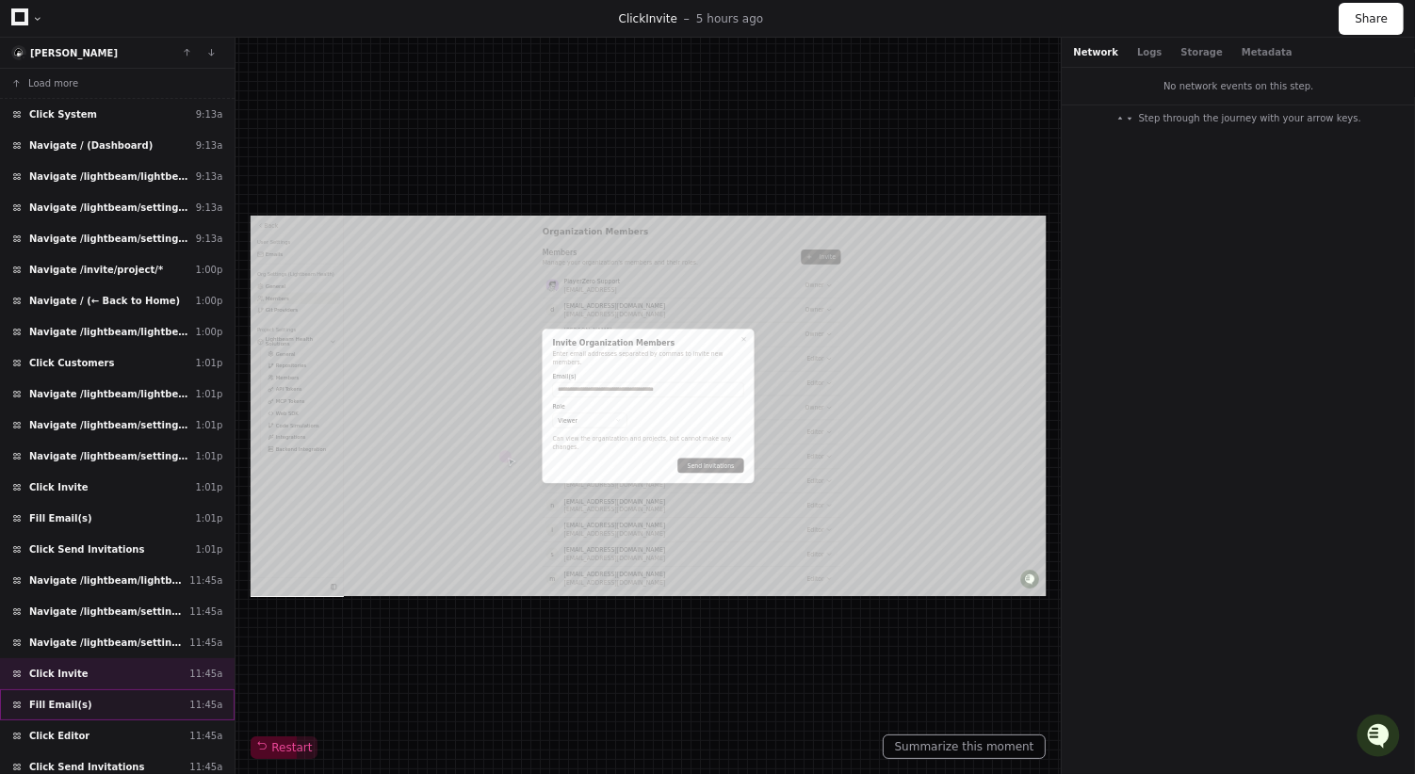
click at [123, 690] on div "Fill Email(s) 11:45a" at bounding box center [117, 705] width 235 height 31
click at [117, 721] on div "Click Editor 11:45a" at bounding box center [117, 736] width 235 height 31
type input "**********"
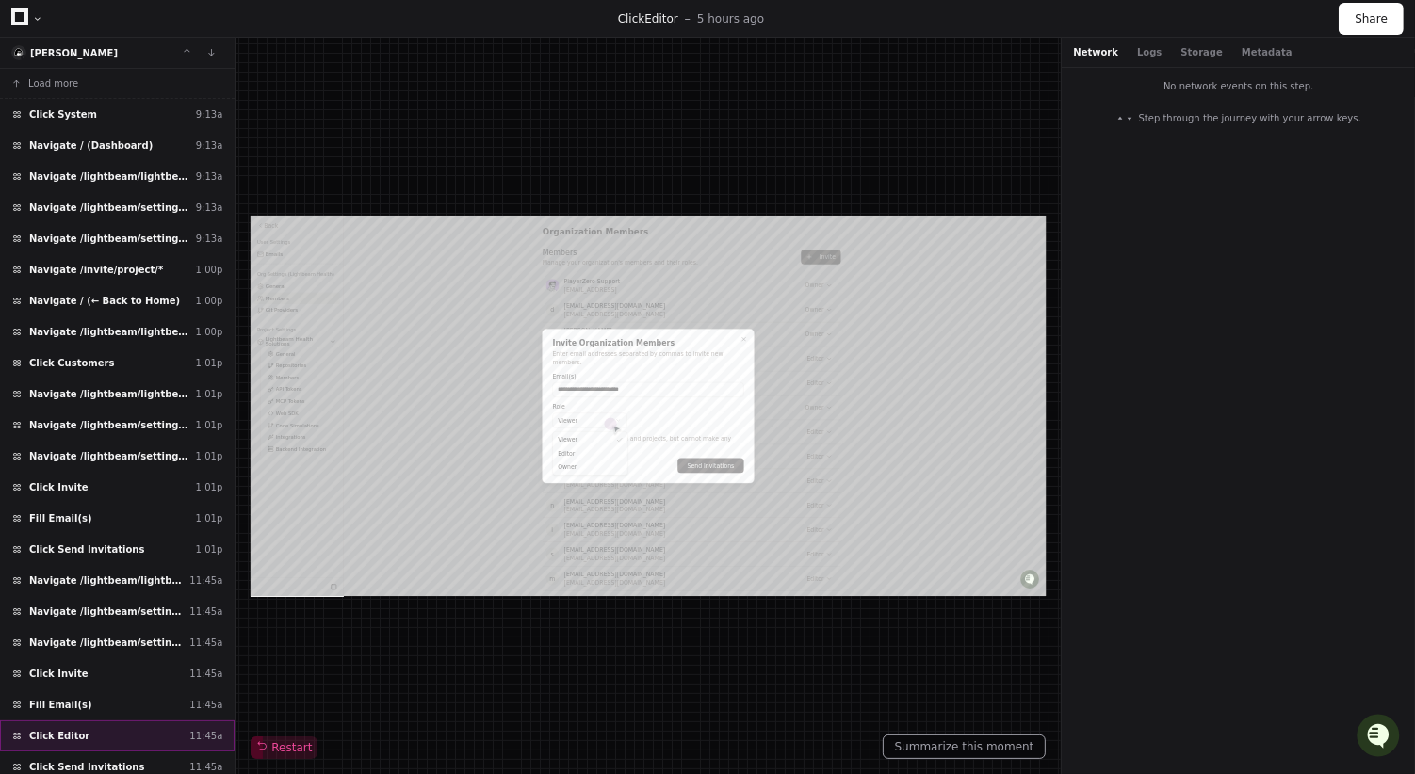
scroll to position [89, 0]
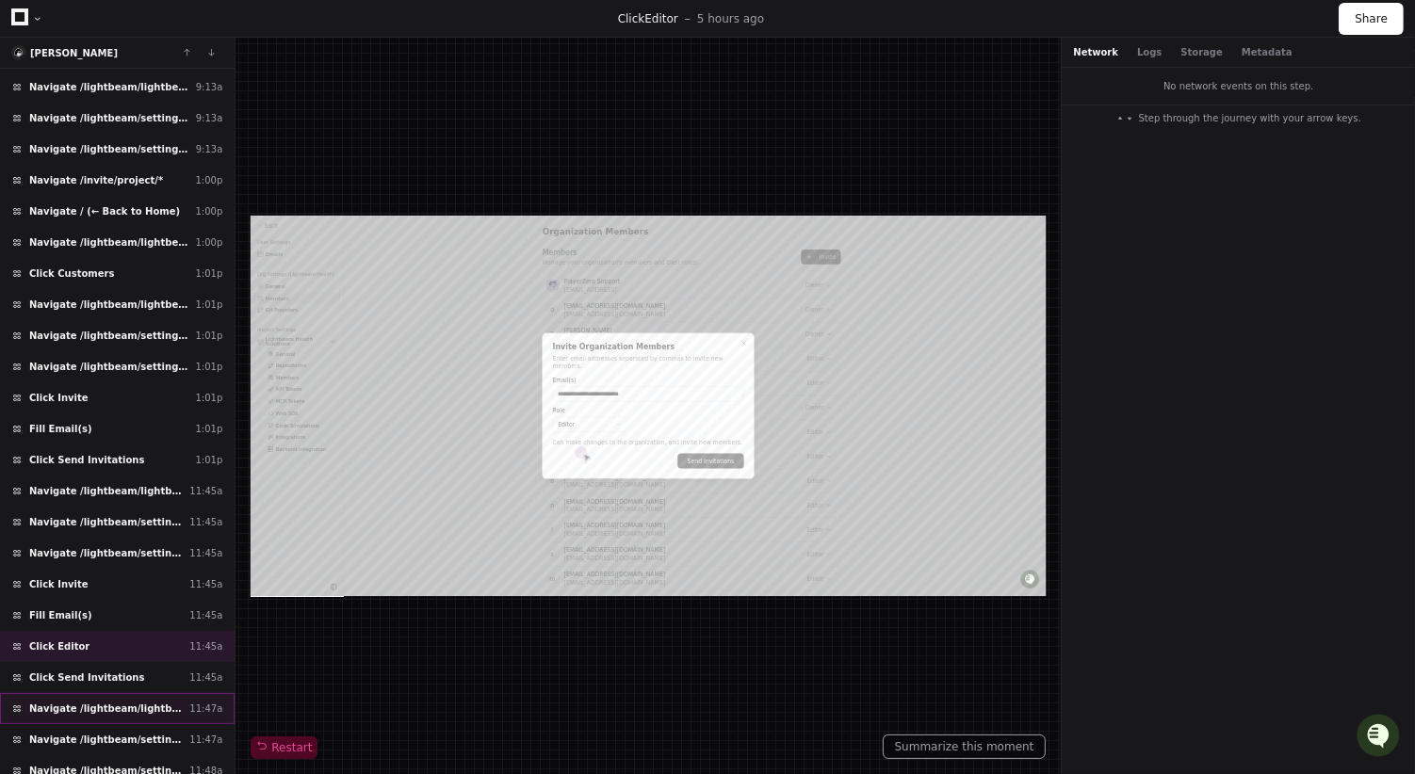
click at [87, 696] on div "Navigate /lightbeam/lightbeam 11:47a" at bounding box center [117, 708] width 235 height 31
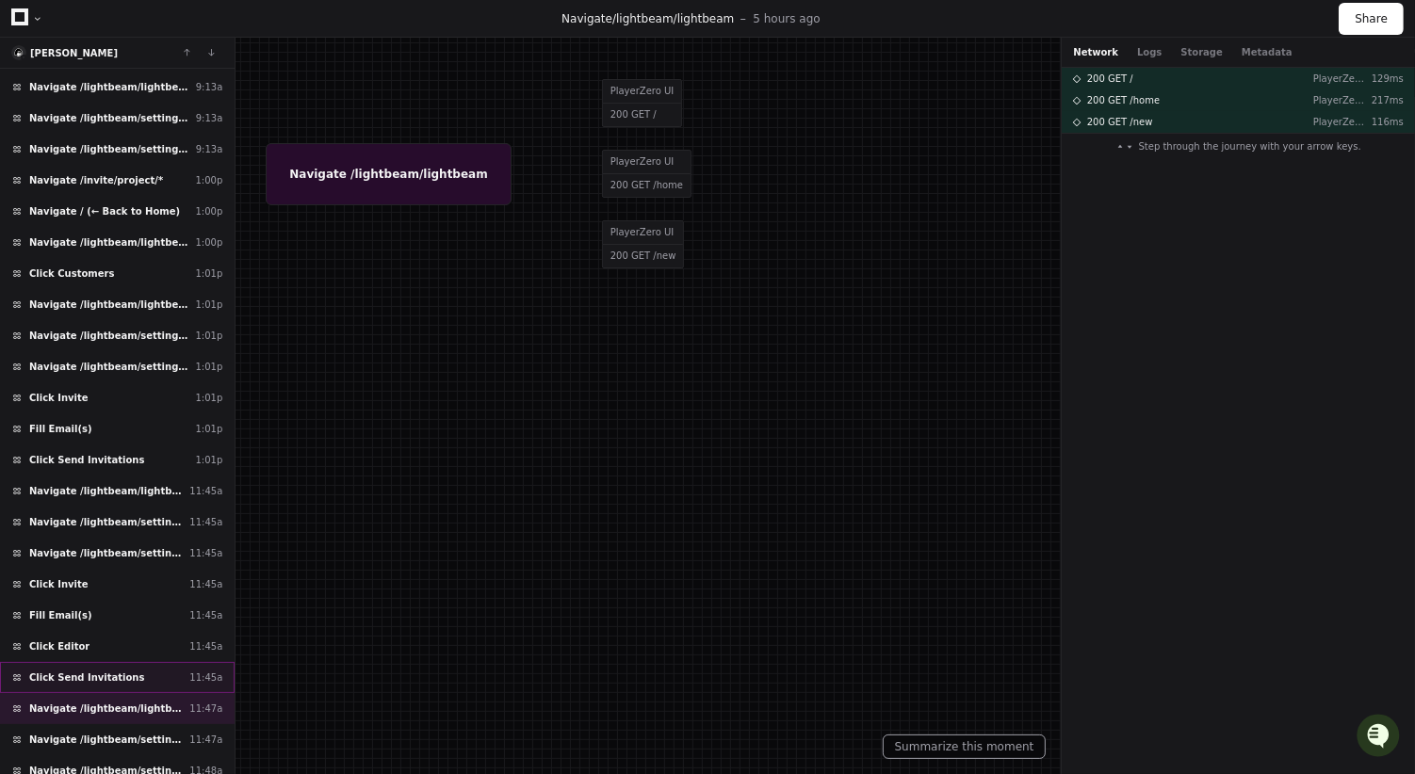
click at [99, 671] on span "Click Send Invitations" at bounding box center [86, 678] width 115 height 14
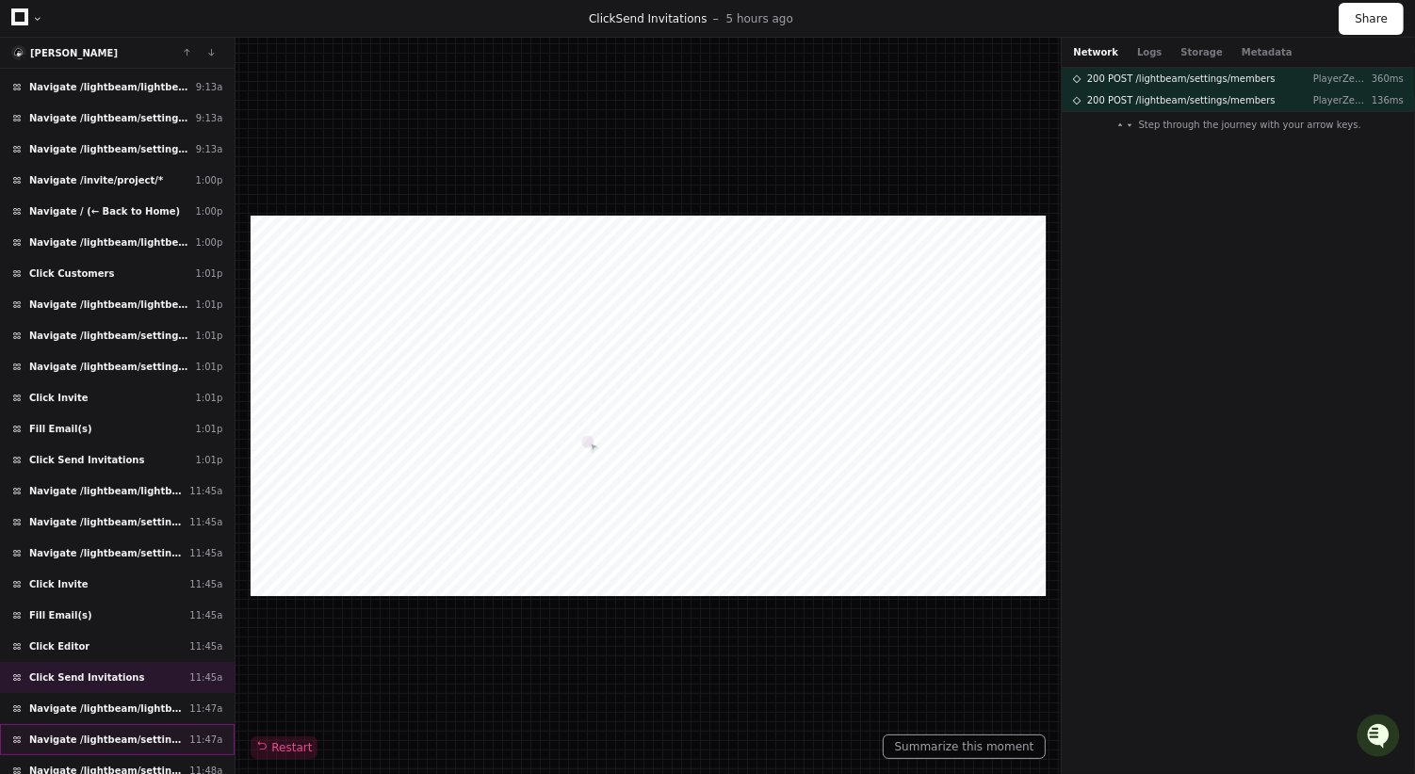
click at [103, 733] on span "Navigate /lightbeam/settings/projects/lightbeam (Settings)" at bounding box center [105, 740] width 153 height 14
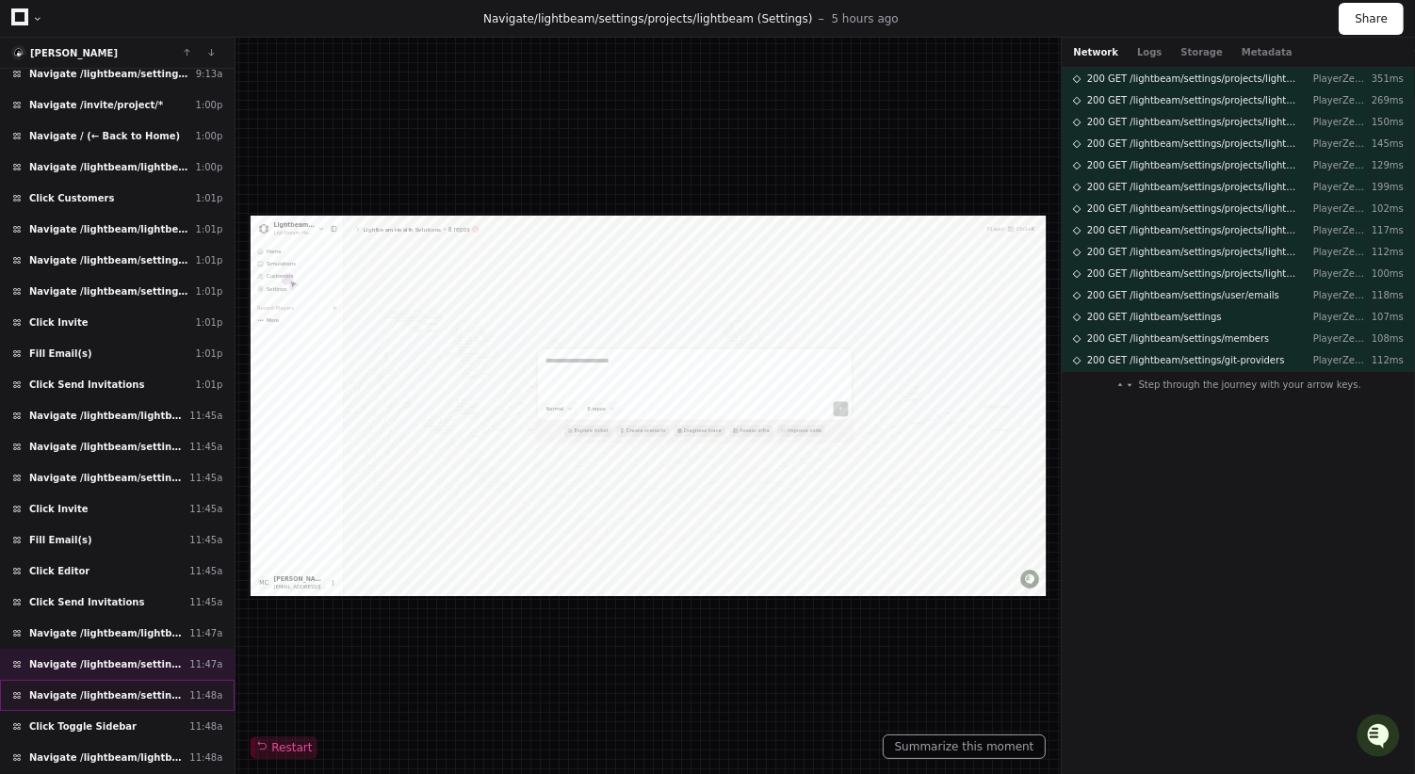
click at [119, 683] on div "Navigate /lightbeam/settings/members (Members) 11:48a" at bounding box center [117, 695] width 235 height 31
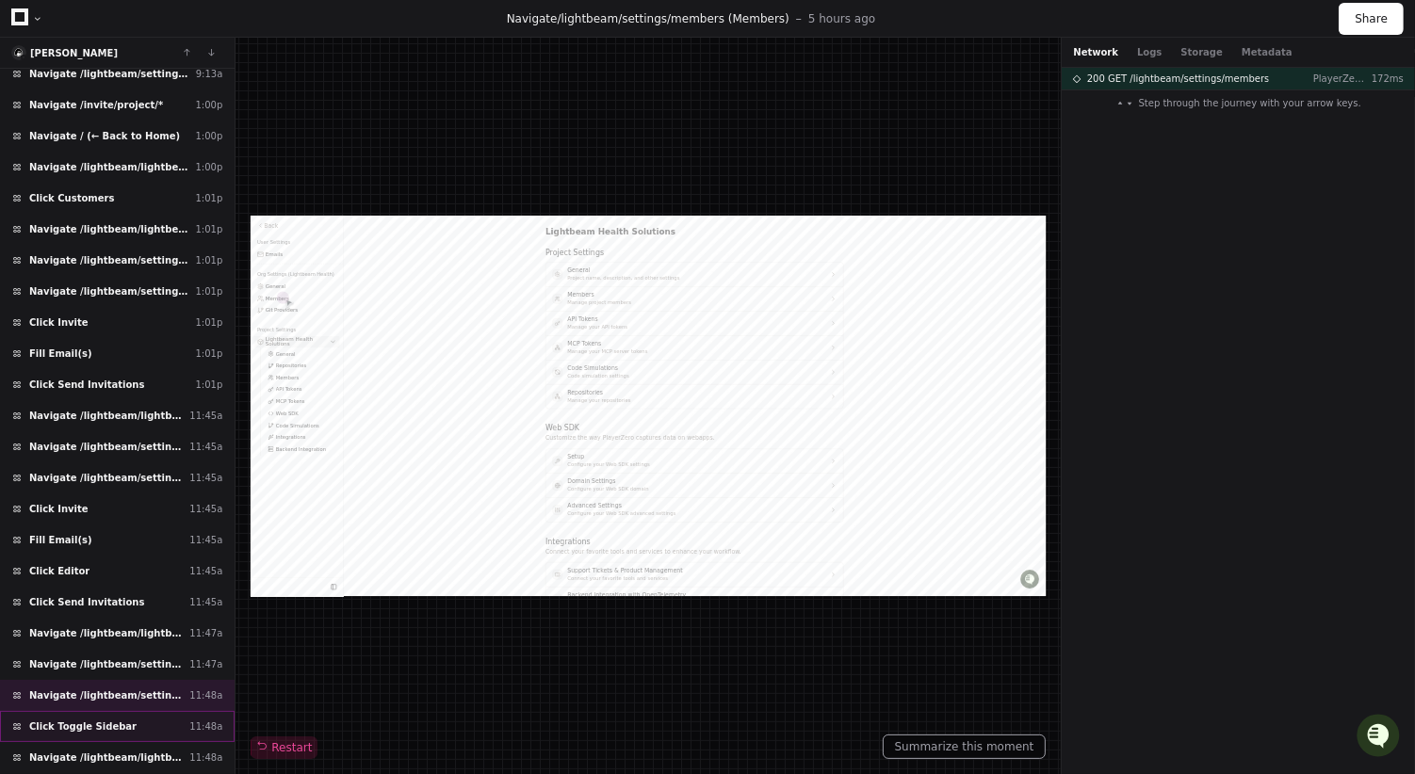
click at [114, 720] on span "Click Toggle Sidebar" at bounding box center [82, 727] width 107 height 14
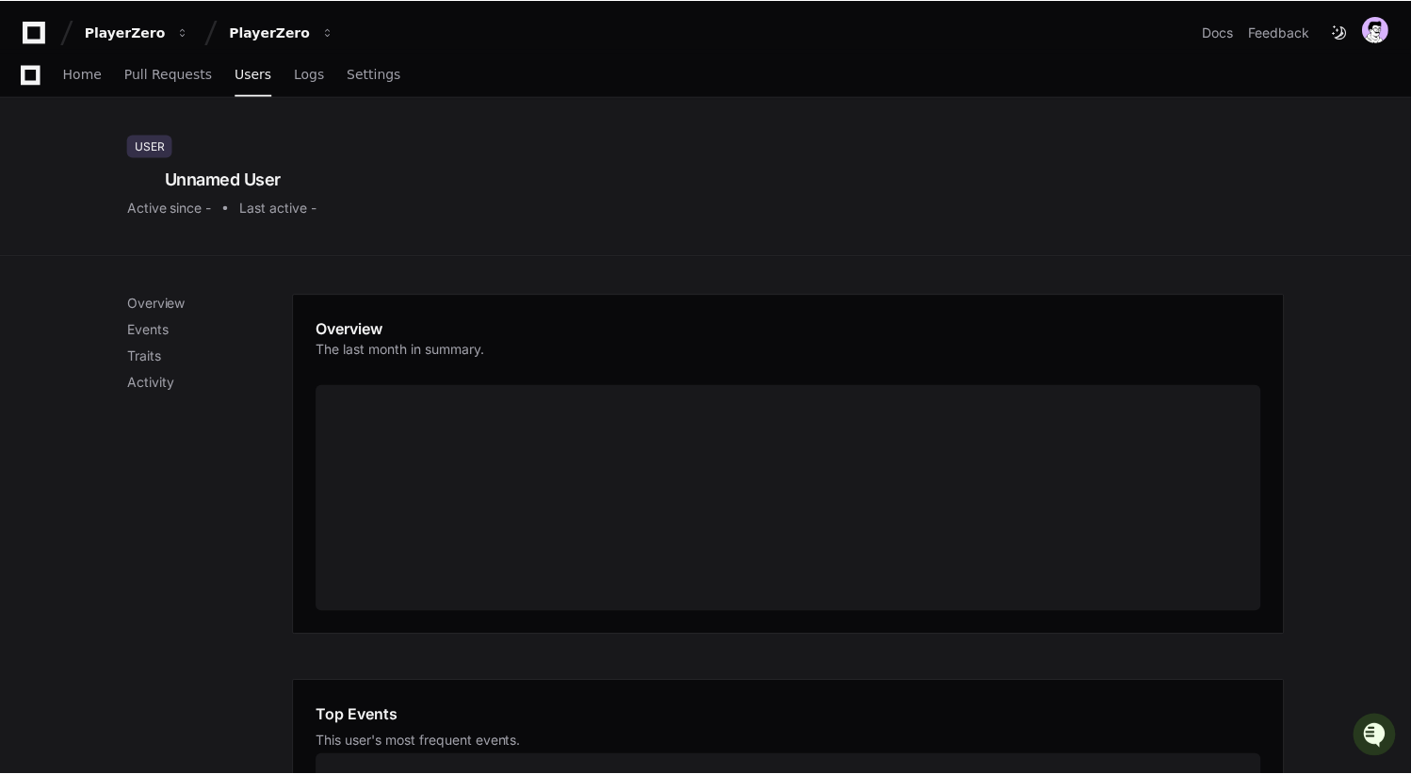
scroll to position [597, 0]
